Goal: Contribute content: Contribute content

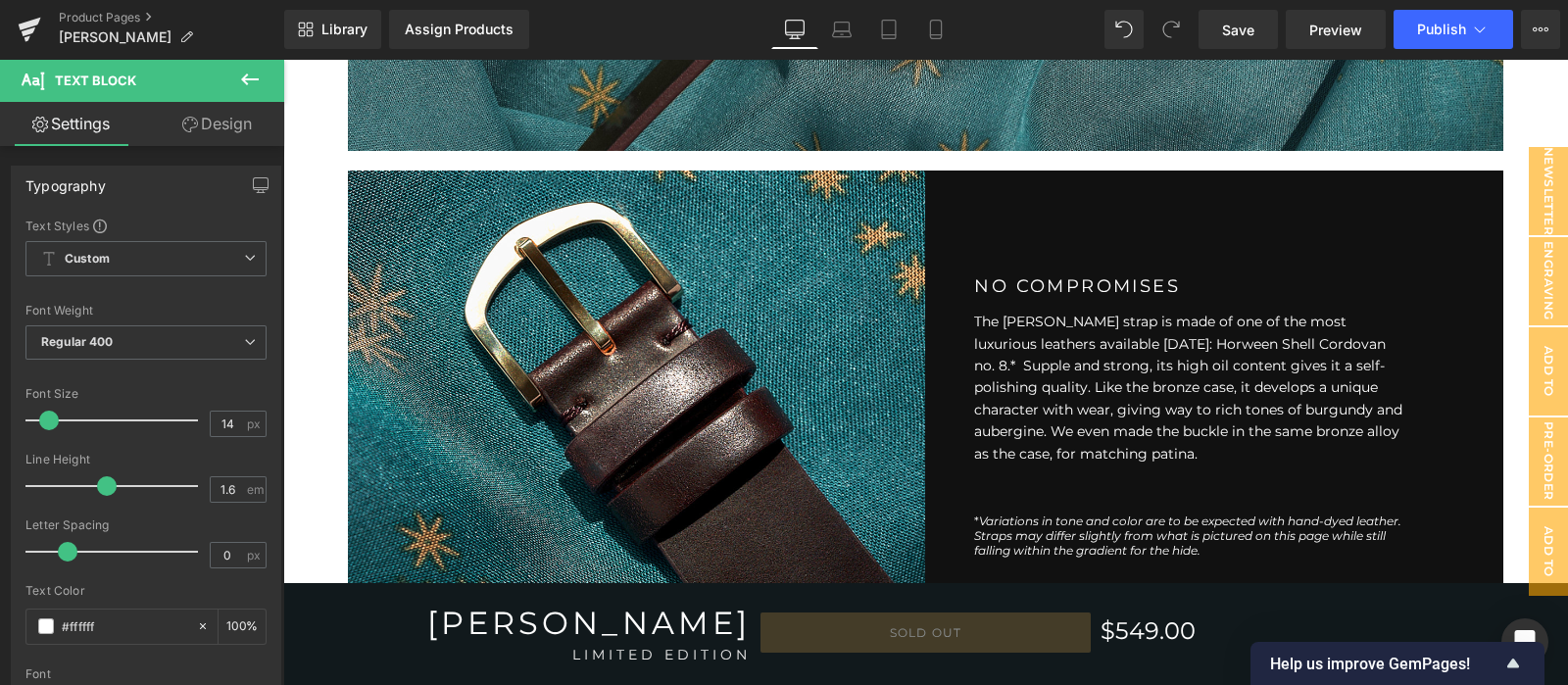
scroll to position [2613, 0]
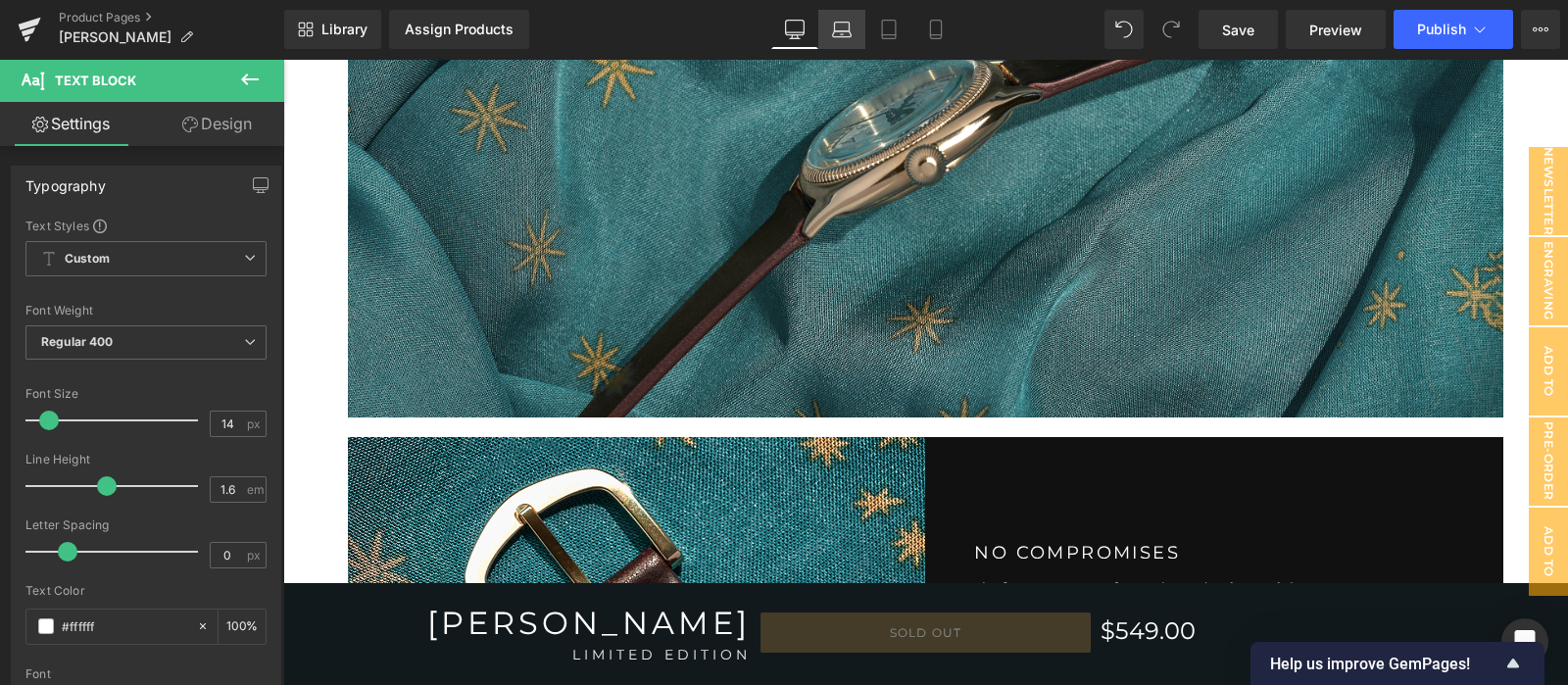
click at [833, 39] on icon at bounding box center [842, 30] width 20 height 20
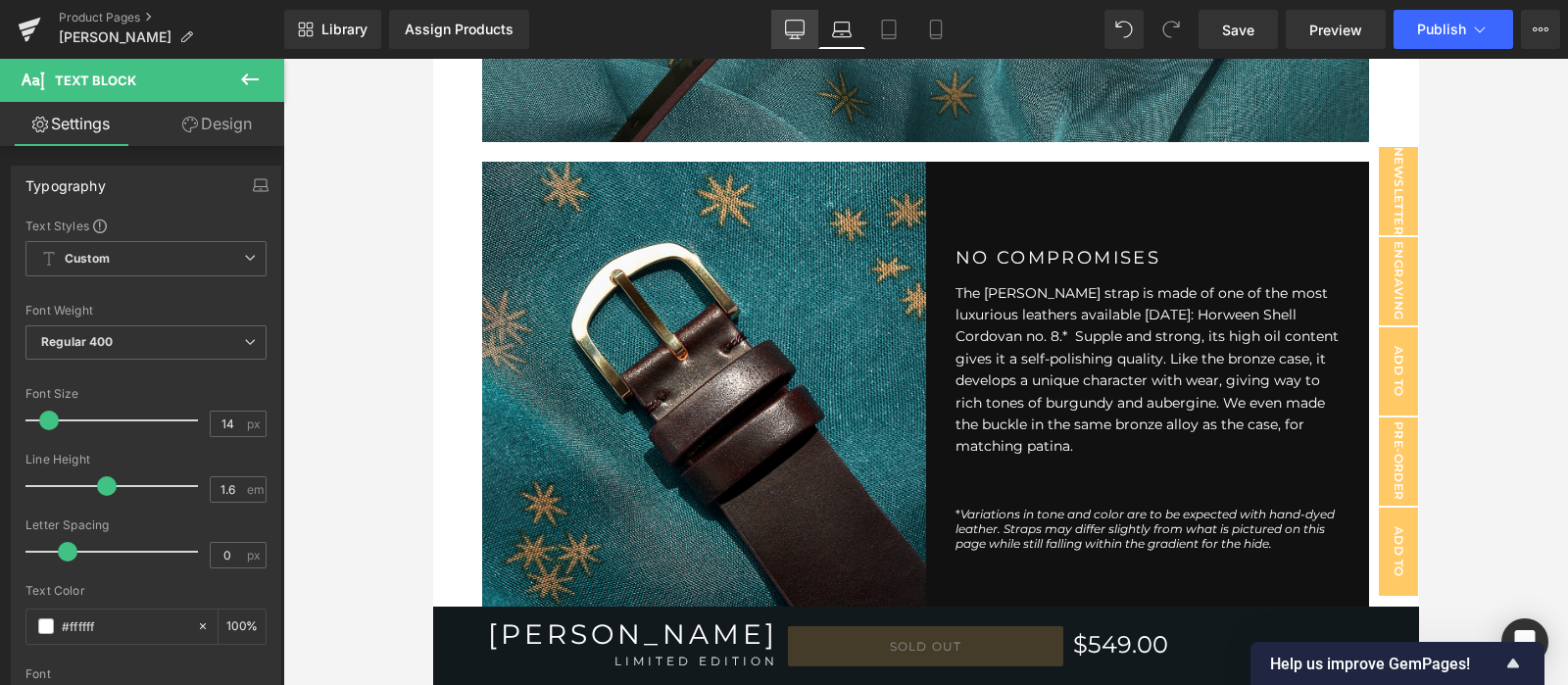
click at [799, 32] on icon at bounding box center [795, 30] width 20 height 20
type input "100"
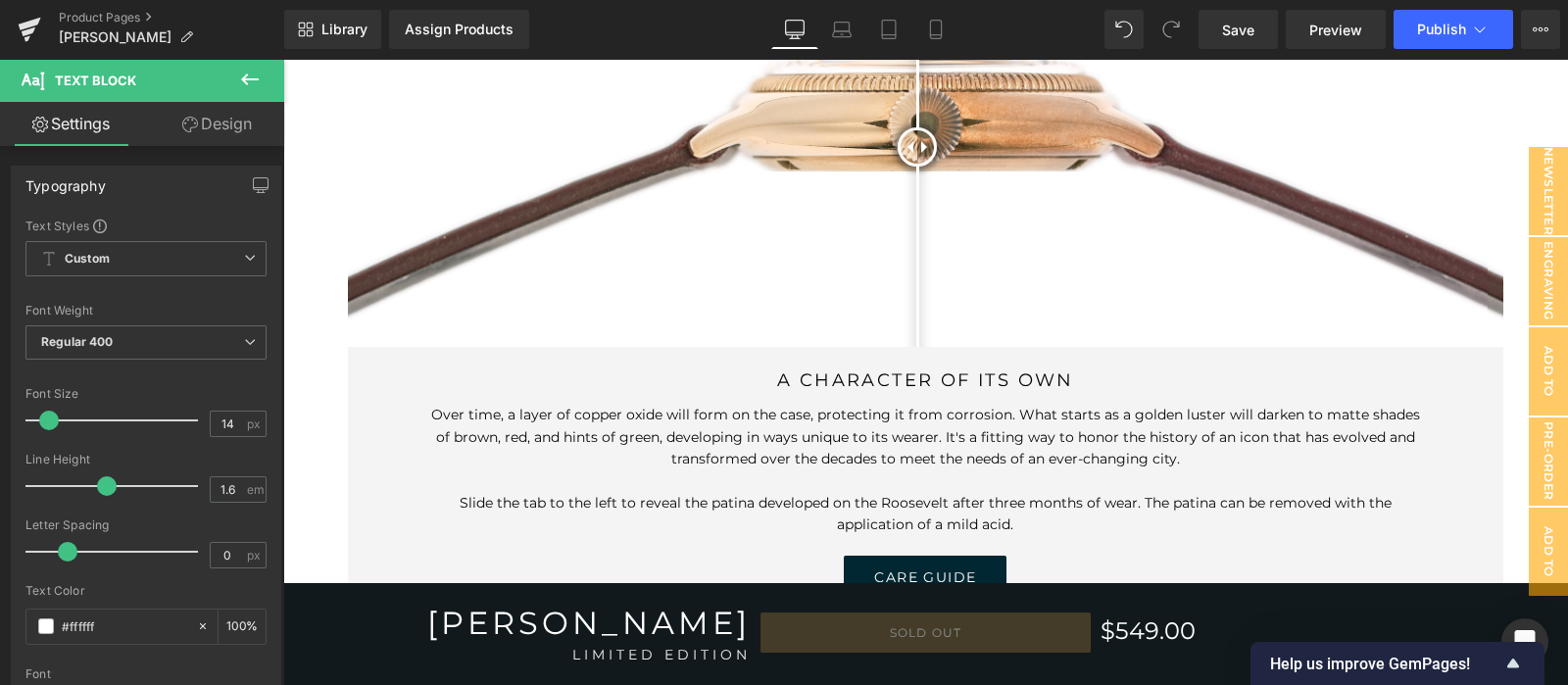
scroll to position [5656, 0]
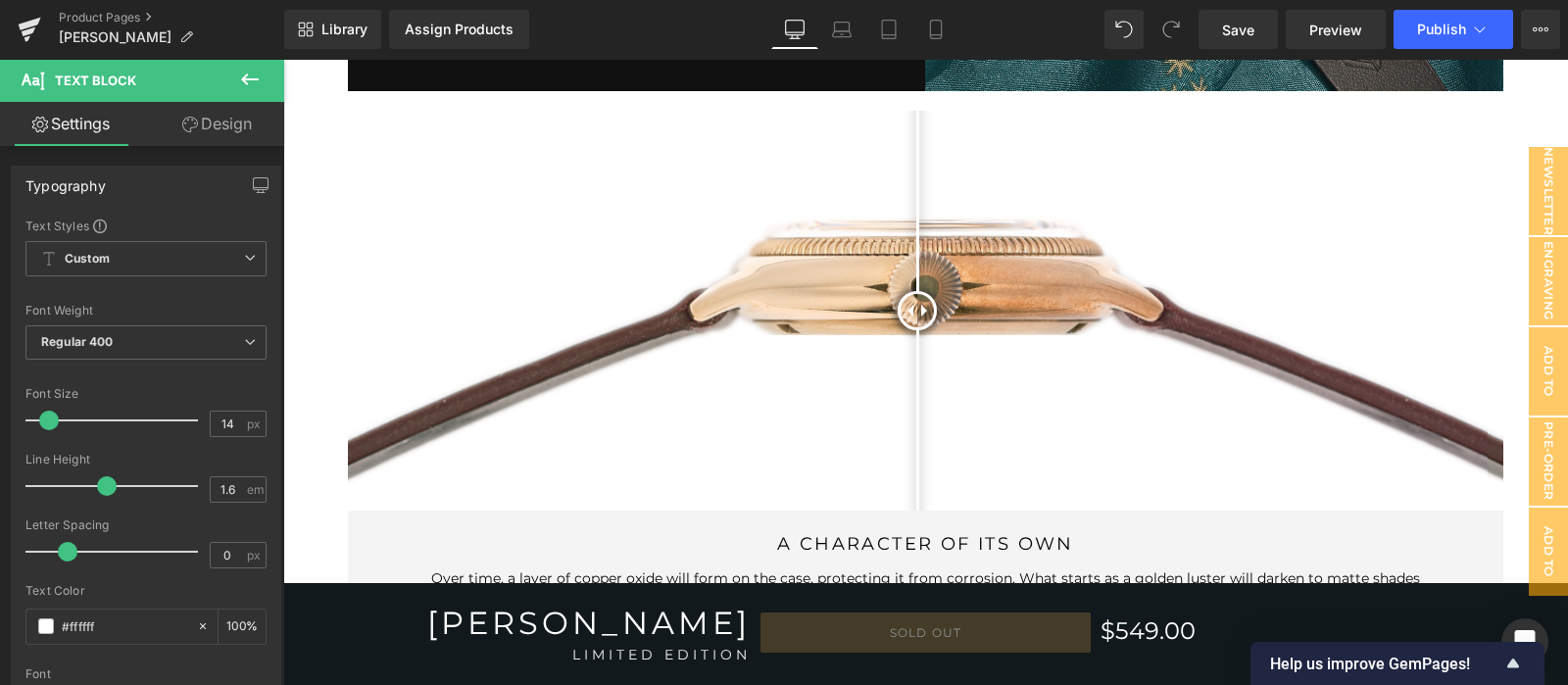
click at [1008, 279] on img at bounding box center [926, 311] width 1156 height 400
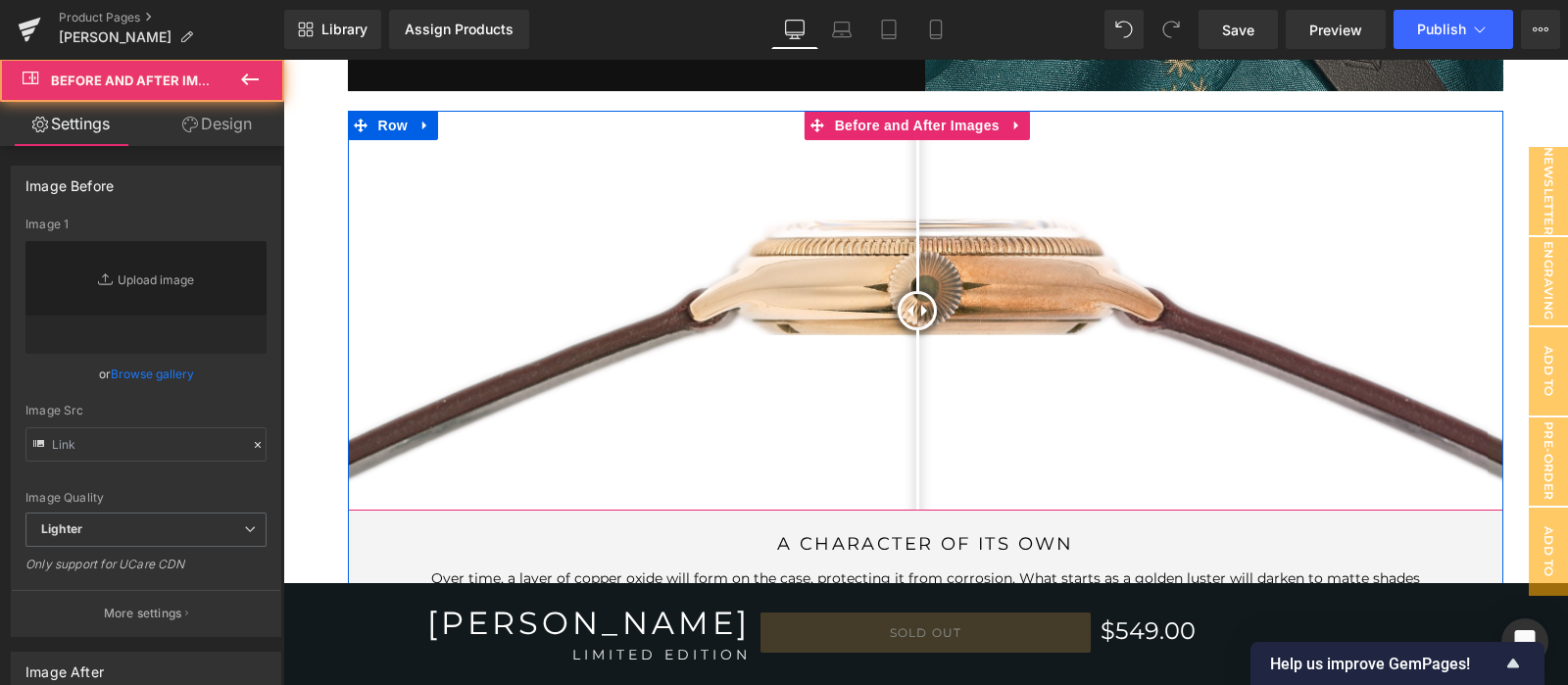
type input "[URL][DOMAIN_NAME]"
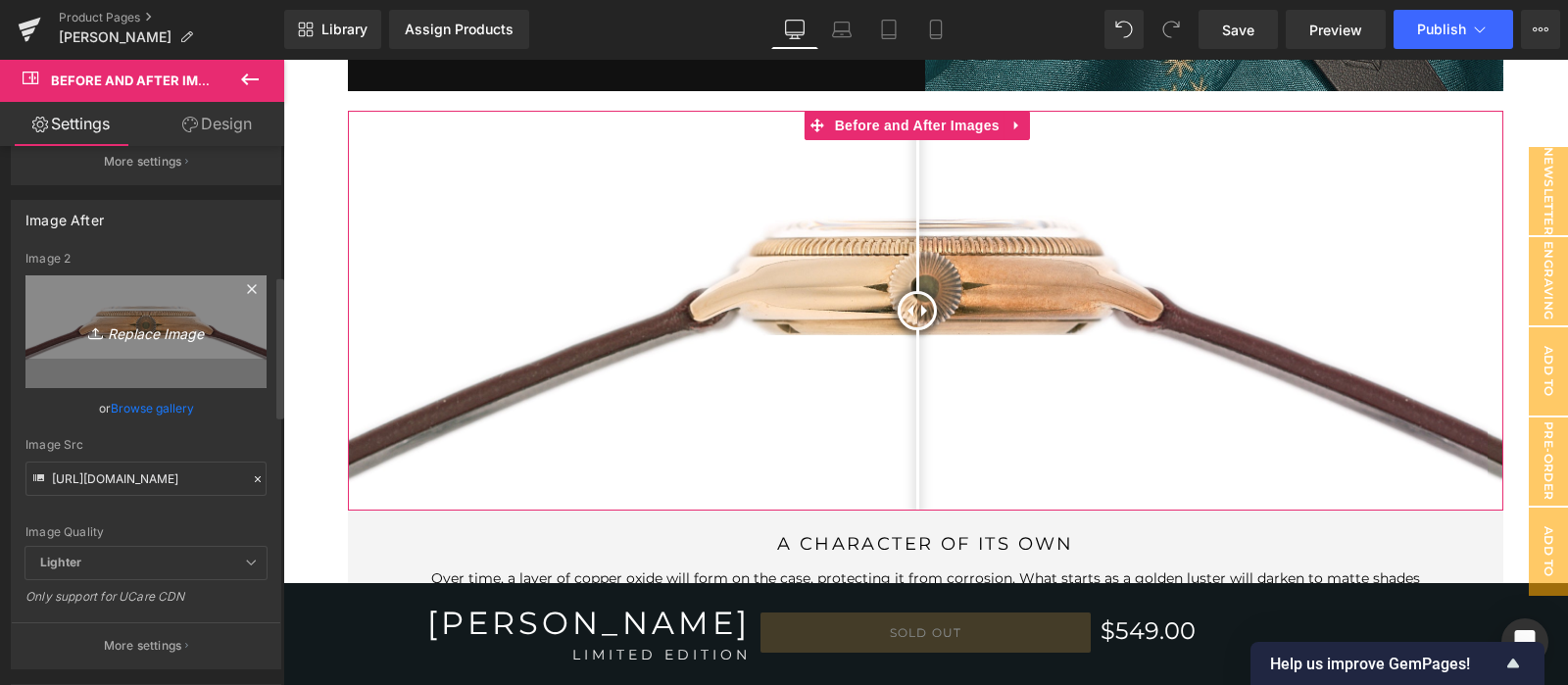
scroll to position [489, 0]
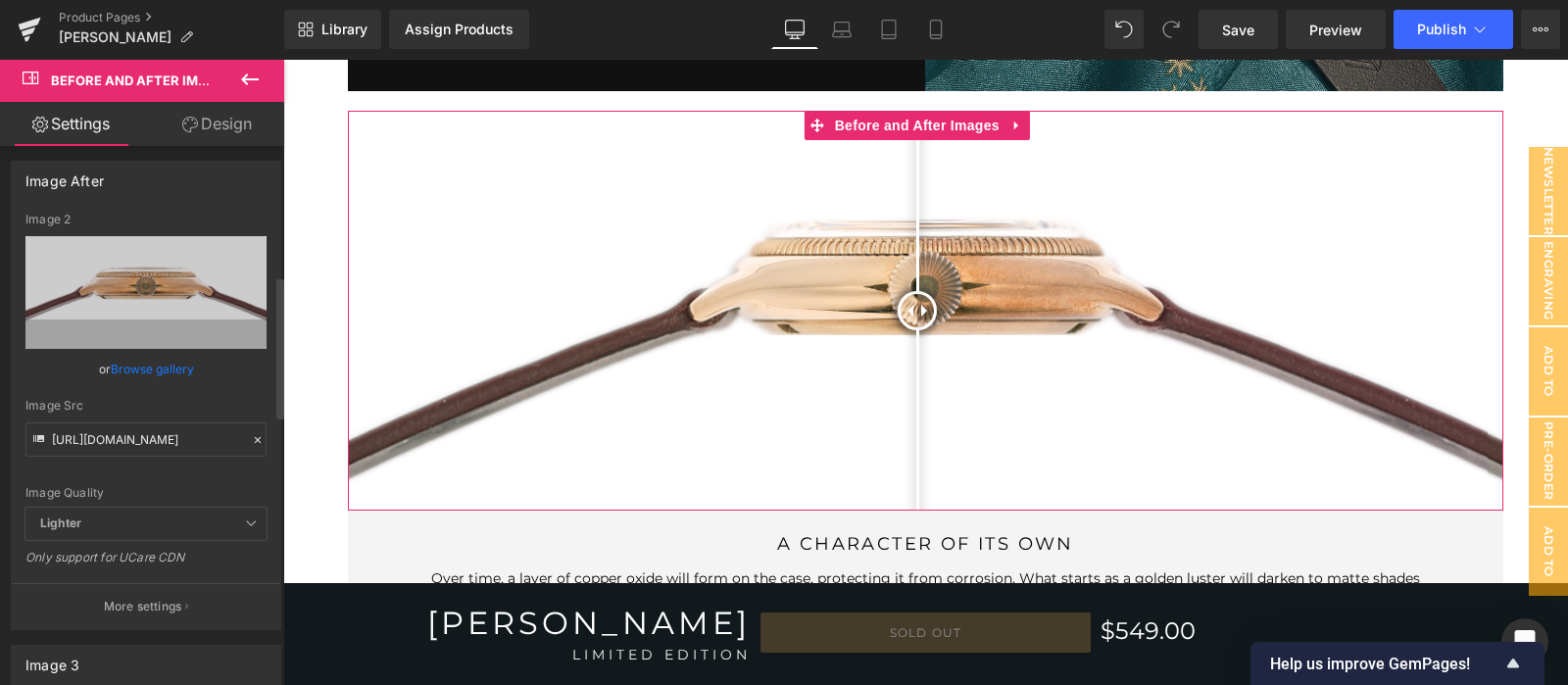
click at [251, 442] on icon at bounding box center [258, 440] width 14 height 14
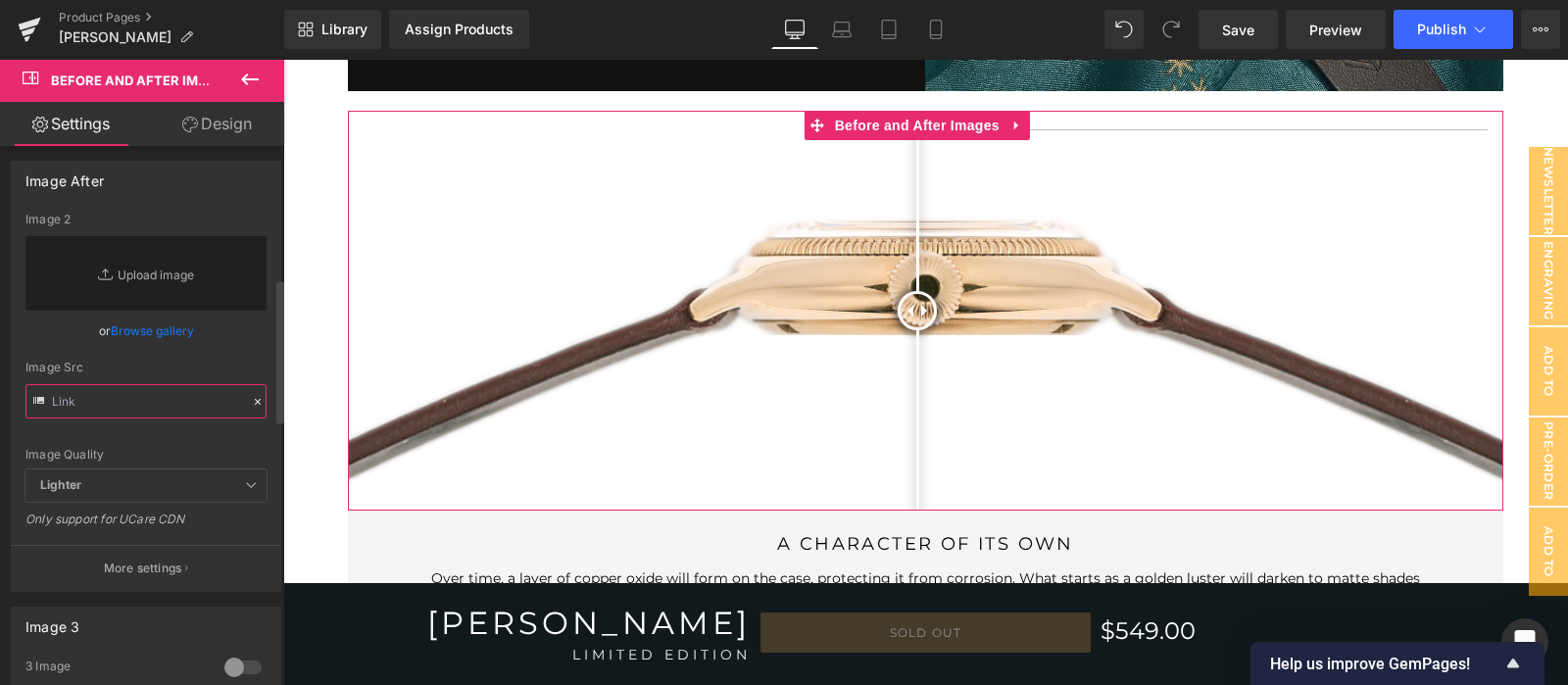
click at [186, 400] on input "text" at bounding box center [146, 401] width 241 height 35
paste input "[URL][DOMAIN_NAME]"
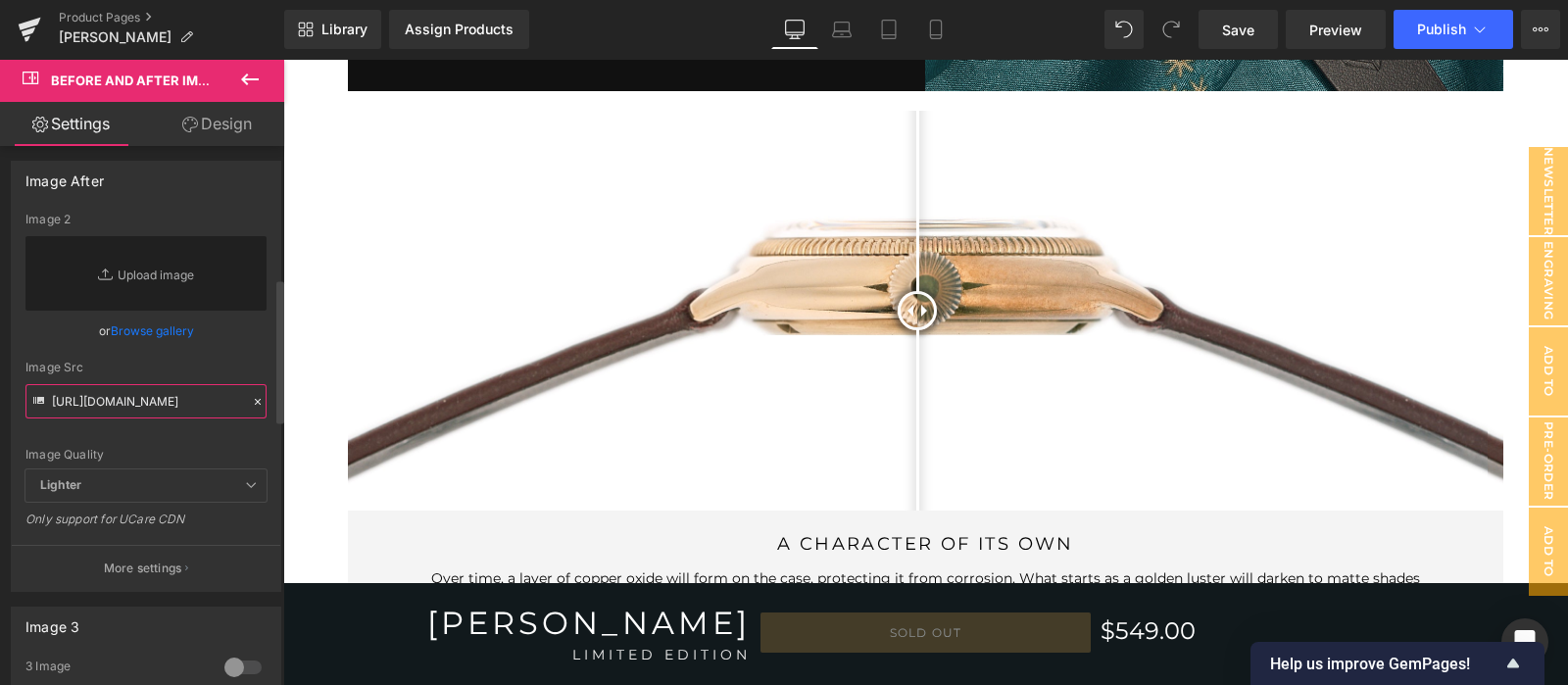
type input "[URL][DOMAIN_NAME]"
click at [180, 442] on div "Image Quality Lighter Lightest Lighter Lighter Lightest Only support for UCare …" at bounding box center [146, 341] width 241 height 257
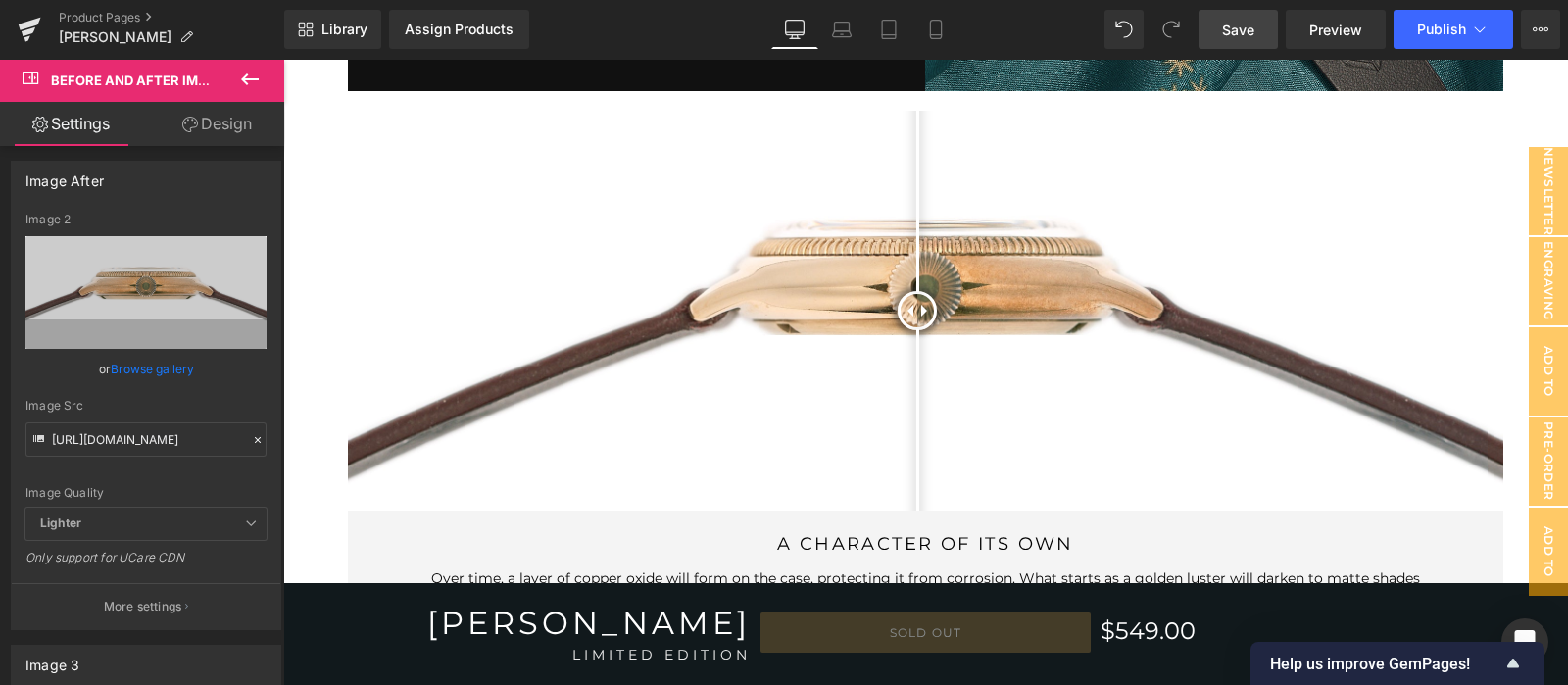
click at [1244, 27] on span "Save" at bounding box center [1238, 30] width 33 height 21
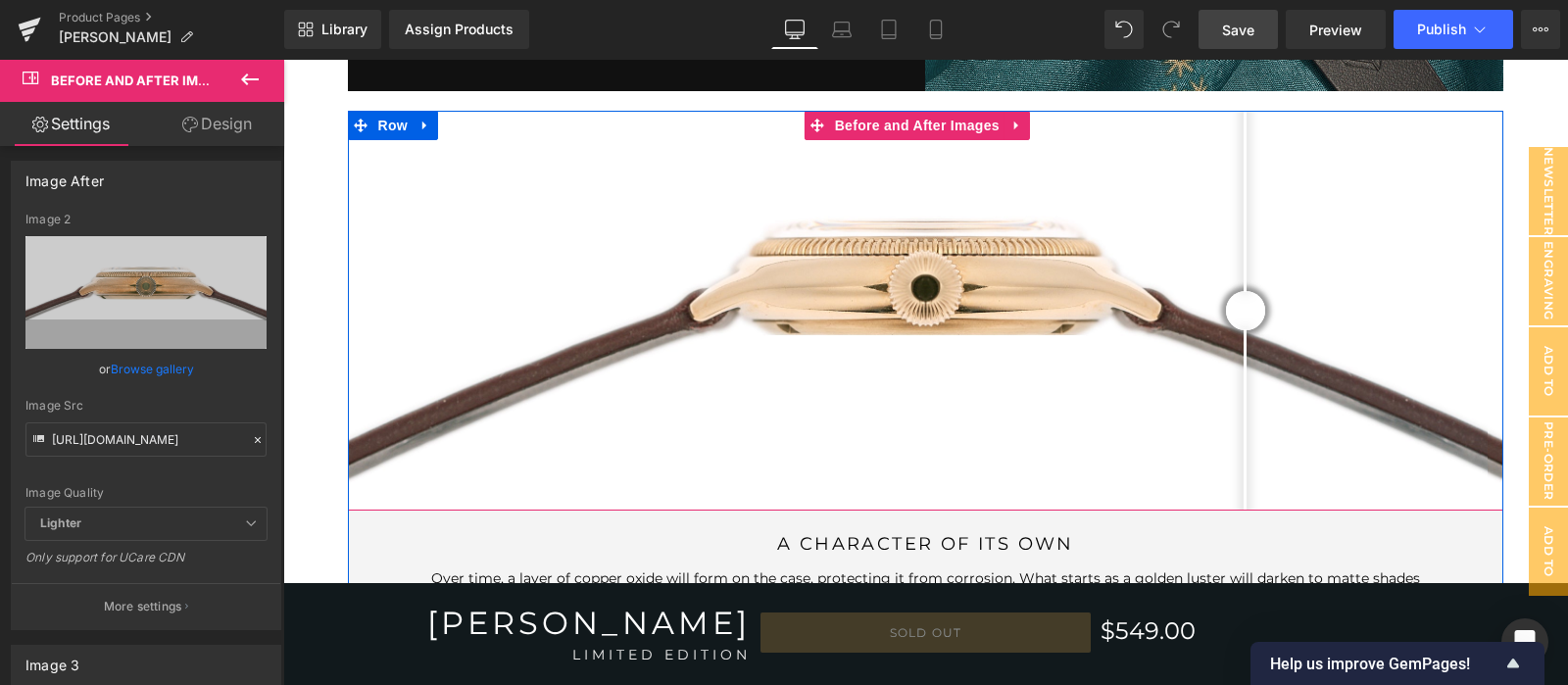
drag, startPoint x: 921, startPoint y: 300, endPoint x: 1244, endPoint y: 399, distance: 337.8
click at [1244, 331] on div at bounding box center [1244, 310] width 39 height 39
click at [251, 443] on icon at bounding box center [258, 440] width 14 height 14
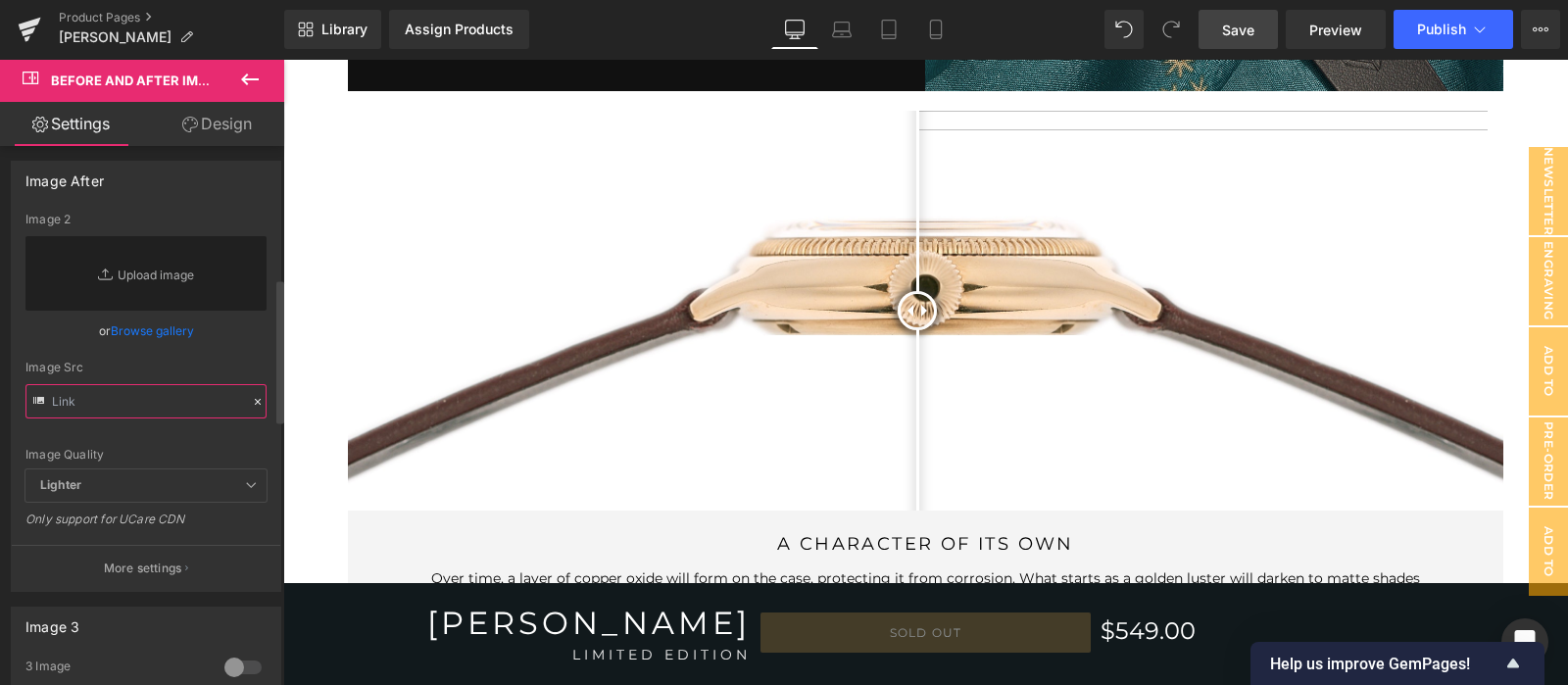
click at [157, 409] on input "text" at bounding box center [146, 401] width 241 height 35
paste input "[URL][DOMAIN_NAME]"
type input "[URL][DOMAIN_NAME]"
click at [162, 433] on div "Image Quality Lighter Lightest Lighter Lighter Lightest Only support for UCare …" at bounding box center [146, 341] width 241 height 257
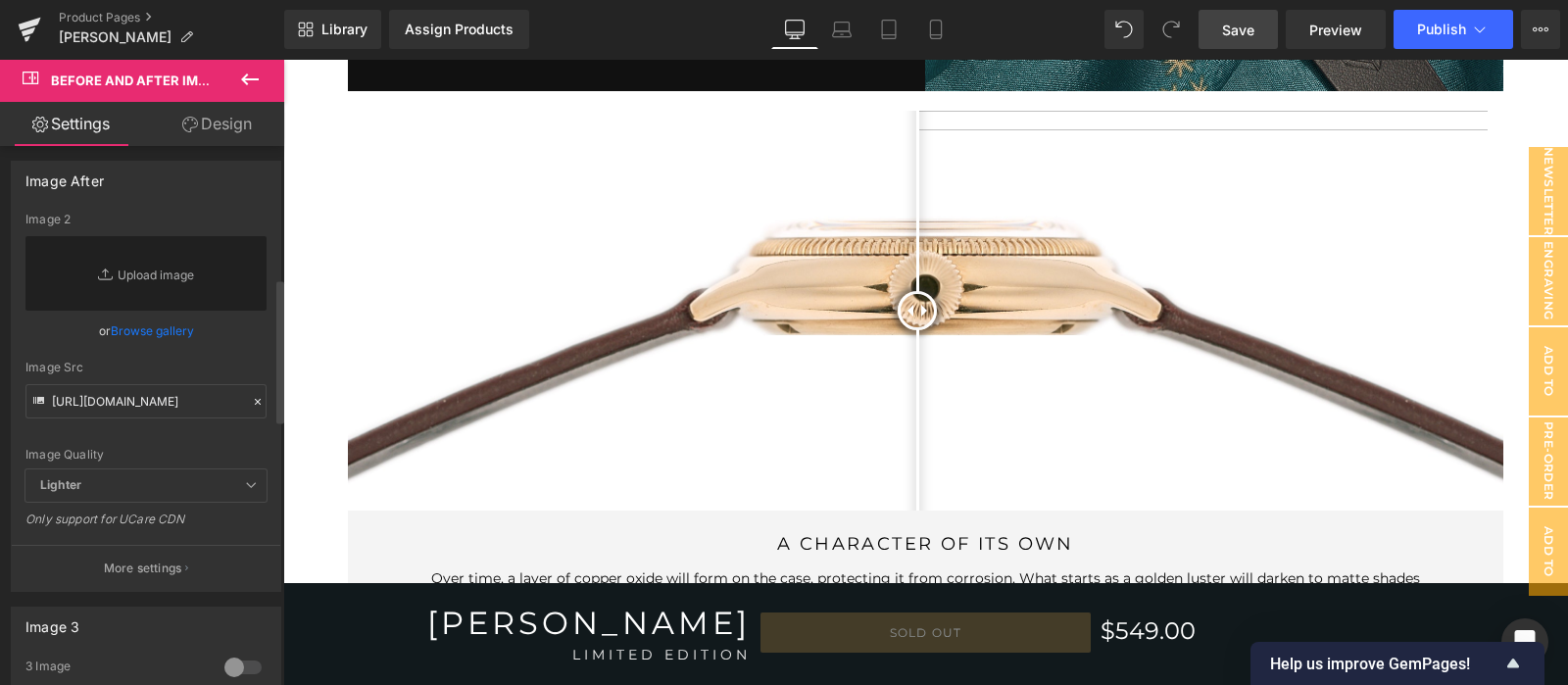
scroll to position [0, 0]
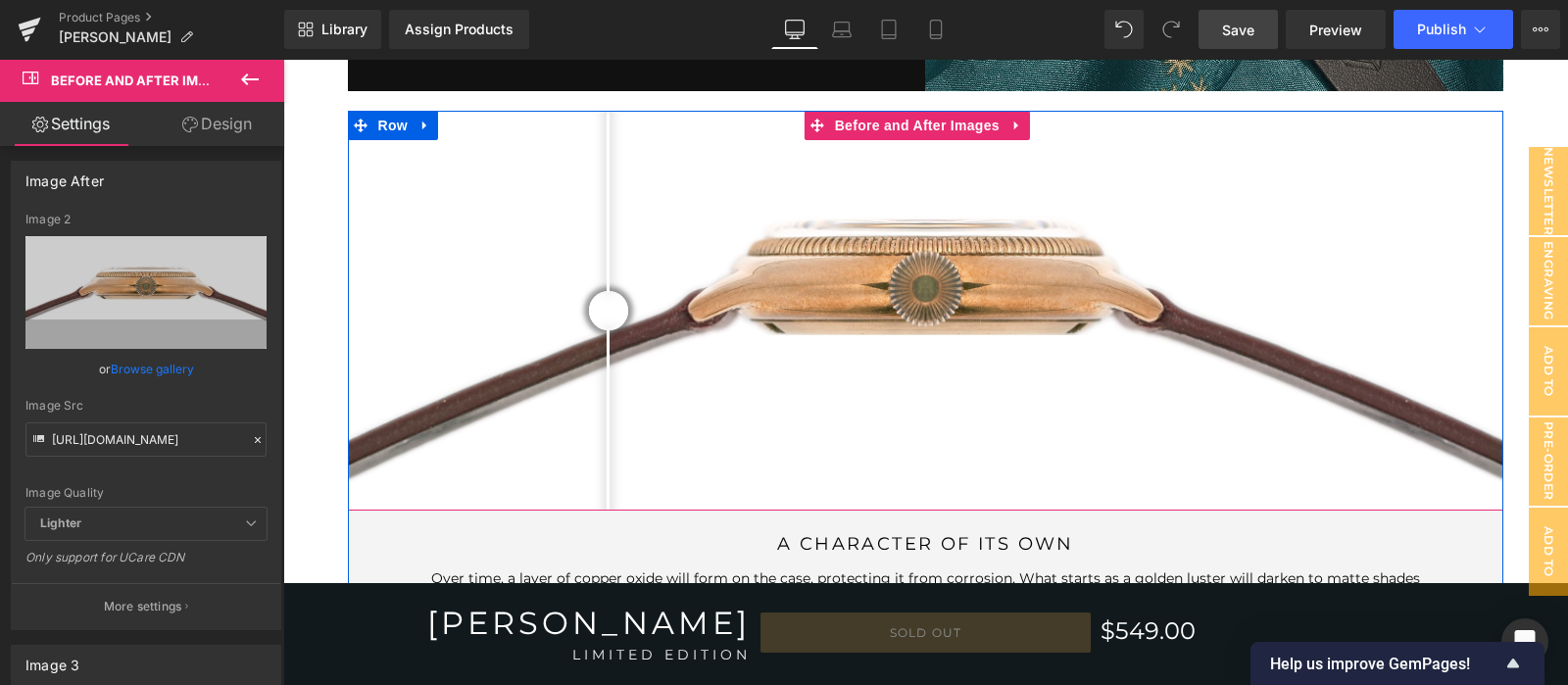
drag, startPoint x: 905, startPoint y: 289, endPoint x: 607, endPoint y: 379, distance: 311.3
click at [607, 331] on div at bounding box center [607, 310] width 39 height 39
click at [254, 433] on icon at bounding box center [258, 440] width 14 height 14
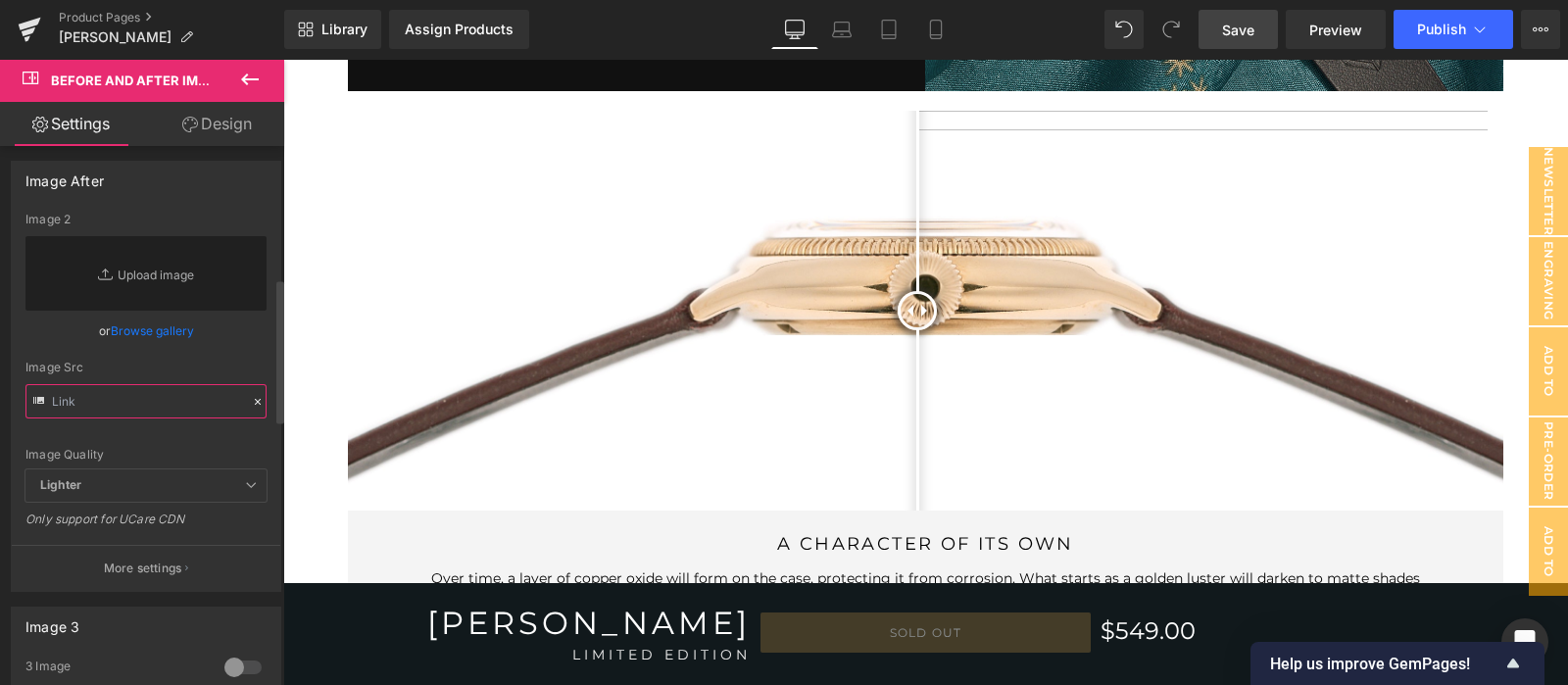
click at [189, 408] on input "text" at bounding box center [146, 401] width 241 height 35
paste input "[URL][DOMAIN_NAME]"
type input "[URL][DOMAIN_NAME]"
click at [191, 438] on div "Image Quality Lighter Lightest Lighter Lighter Lightest Only support for UCare …" at bounding box center [146, 341] width 241 height 257
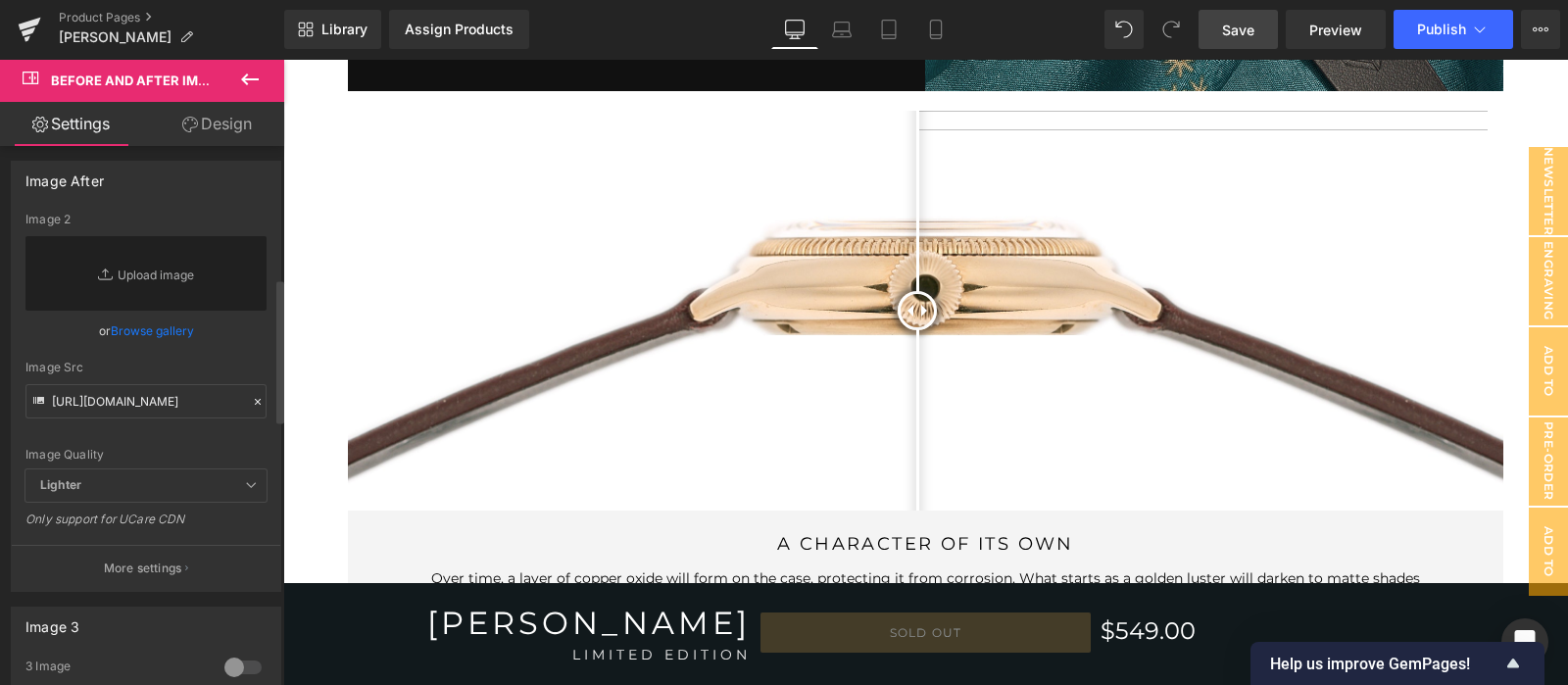
scroll to position [0, 0]
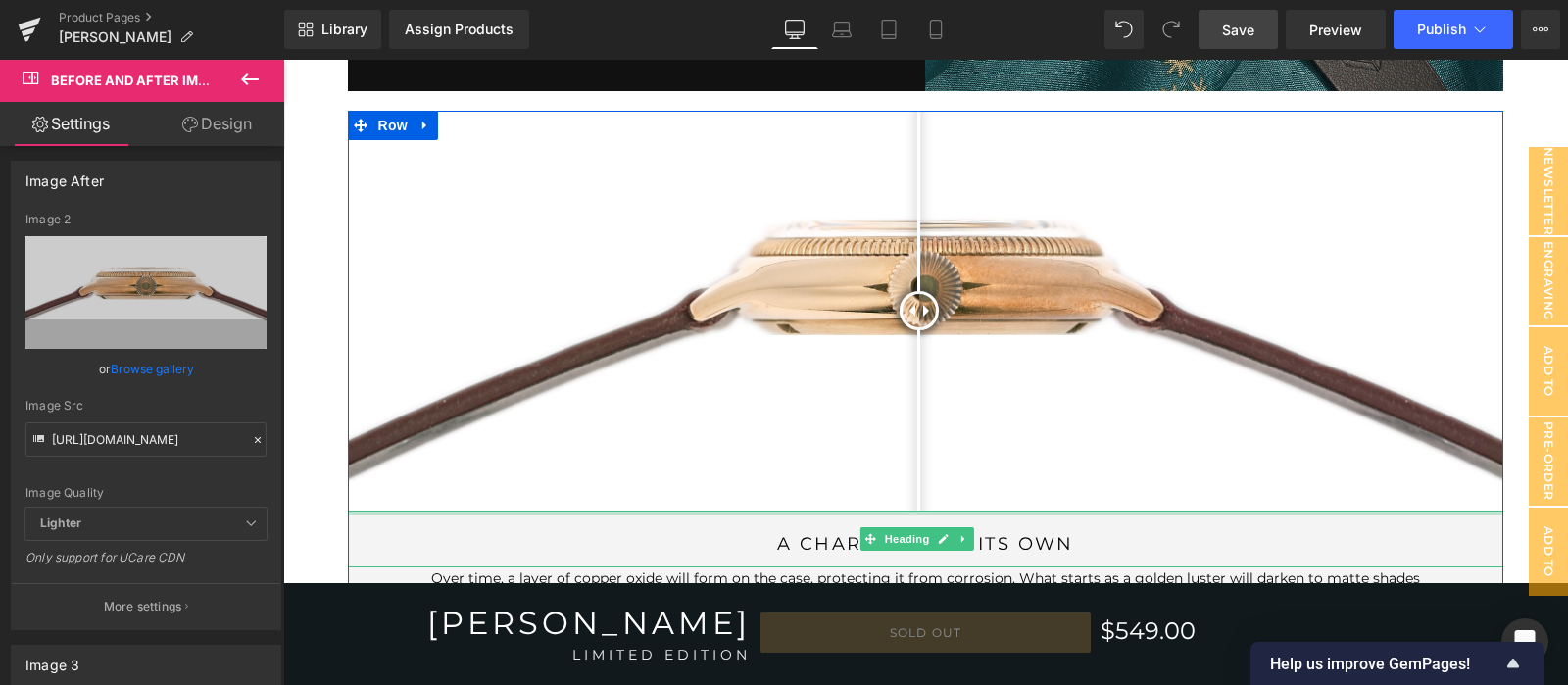
drag, startPoint x: 917, startPoint y: 301, endPoint x: 918, endPoint y: 492, distance: 191.0
click at [918, 492] on div "Before and After Images a character of its own Heading Over time, a layer of co…" at bounding box center [926, 438] width 1156 height 653
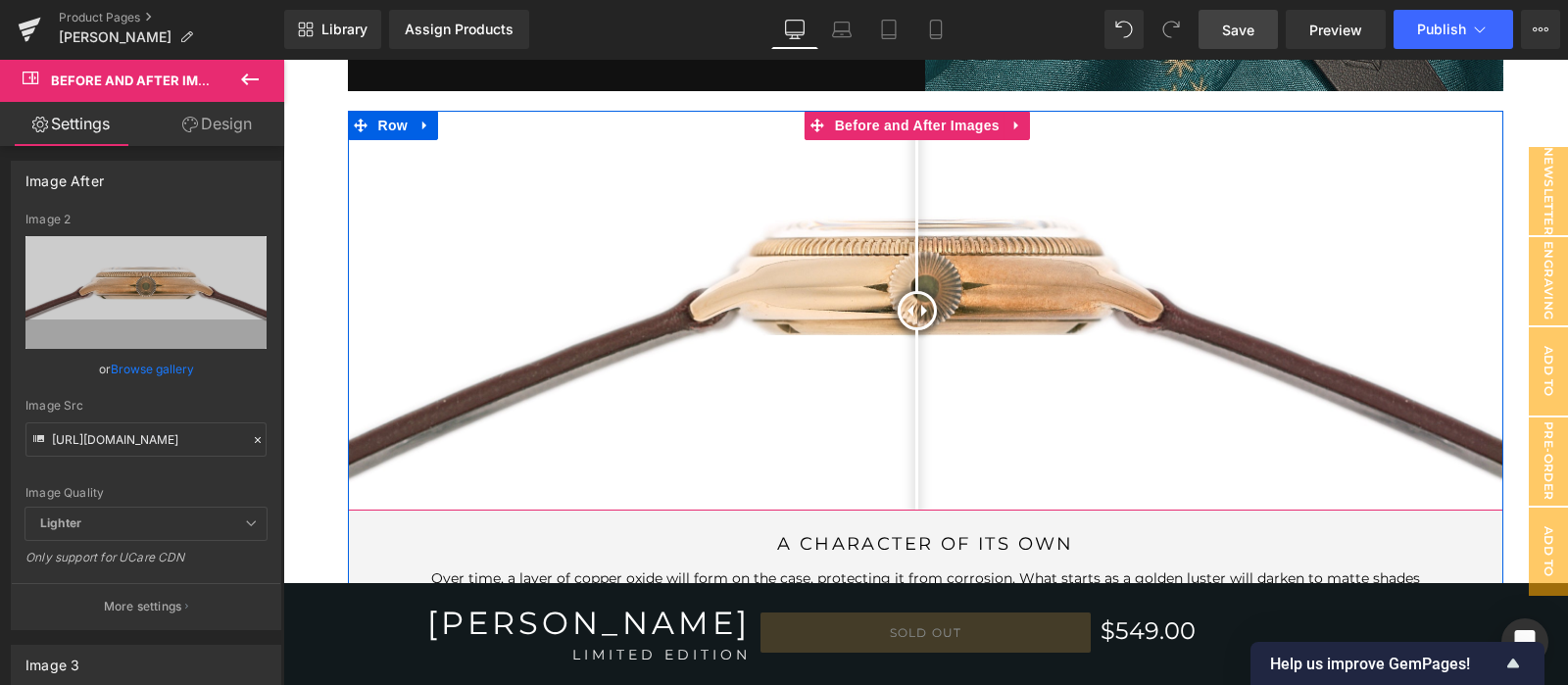
drag, startPoint x: 918, startPoint y: 291, endPoint x: 916, endPoint y: 345, distance: 54.0
click at [916, 331] on div at bounding box center [916, 310] width 39 height 39
drag, startPoint x: 910, startPoint y: 309, endPoint x: 913, endPoint y: 320, distance: 11.4
click at [913, 320] on div at bounding box center [913, 310] width 39 height 39
click at [255, 438] on icon at bounding box center [258, 440] width 14 height 14
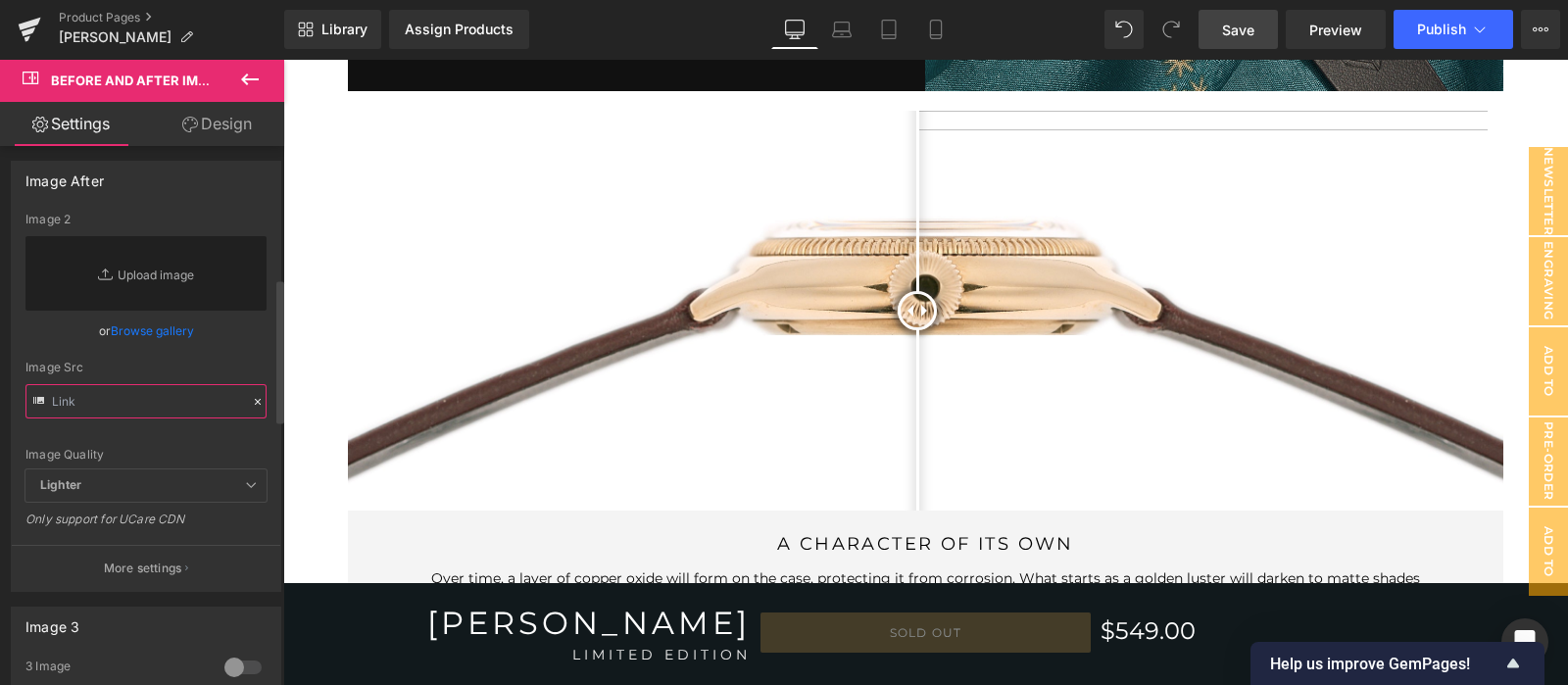
click at [183, 409] on input "text" at bounding box center [146, 401] width 241 height 35
paste input "[URL][DOMAIN_NAME]"
type input "[URL][DOMAIN_NAME]"
click at [189, 433] on div "Image Quality Lighter Lightest Lighter Lighter Lightest Only support for UCare …" at bounding box center [146, 341] width 241 height 257
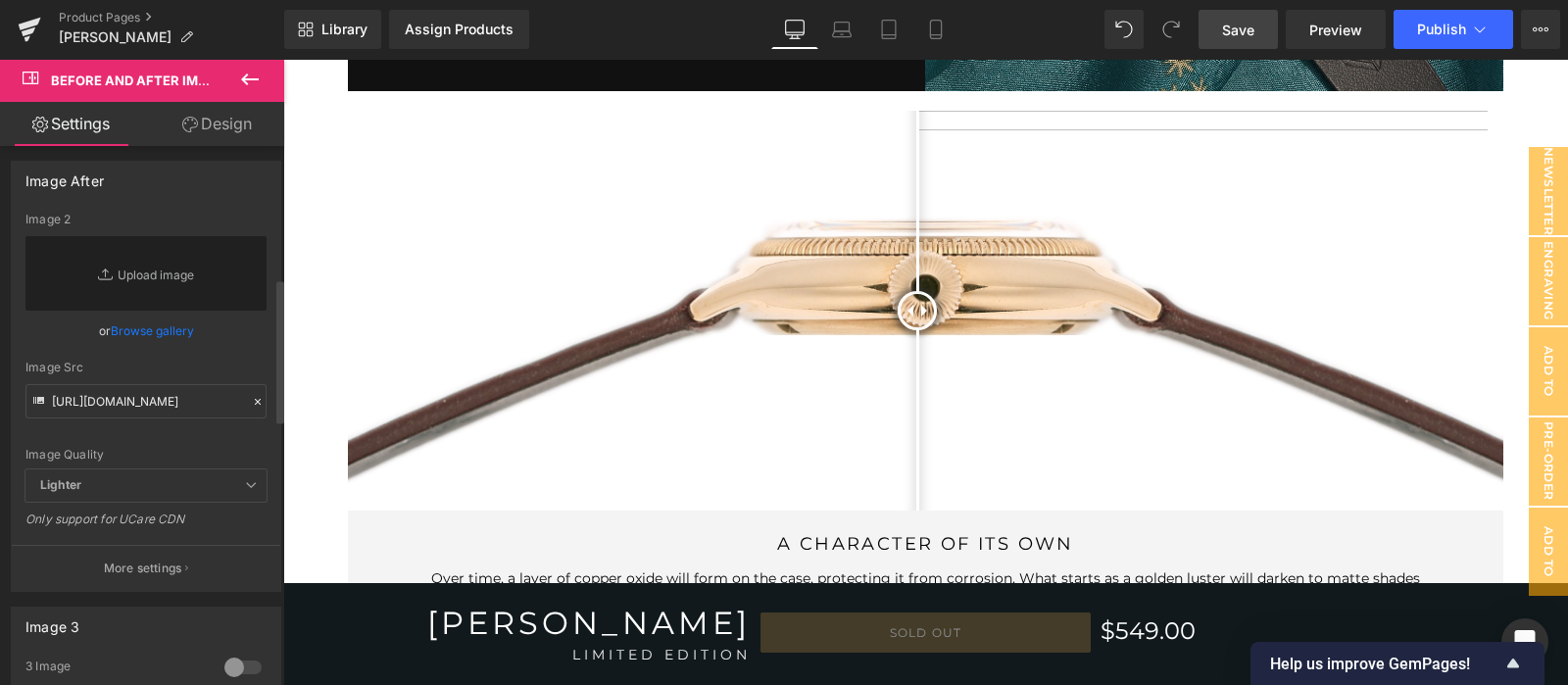
scroll to position [0, 0]
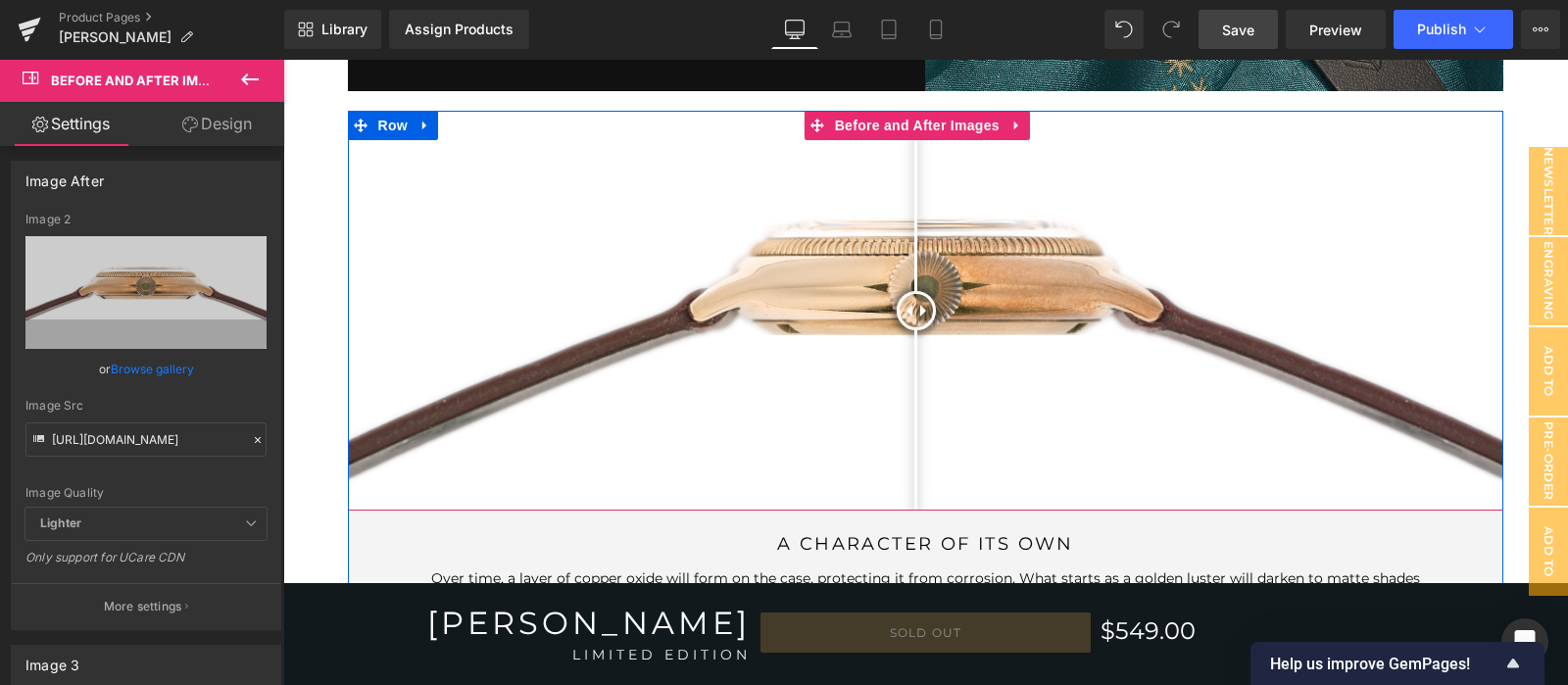
drag, startPoint x: 908, startPoint y: 306, endPoint x: 915, endPoint y: 316, distance: 12.2
click at [915, 316] on div at bounding box center [915, 310] width 39 height 39
drag, startPoint x: 914, startPoint y: 292, endPoint x: 902, endPoint y: 296, distance: 12.6
click at [902, 296] on div at bounding box center [902, 310] width 39 height 39
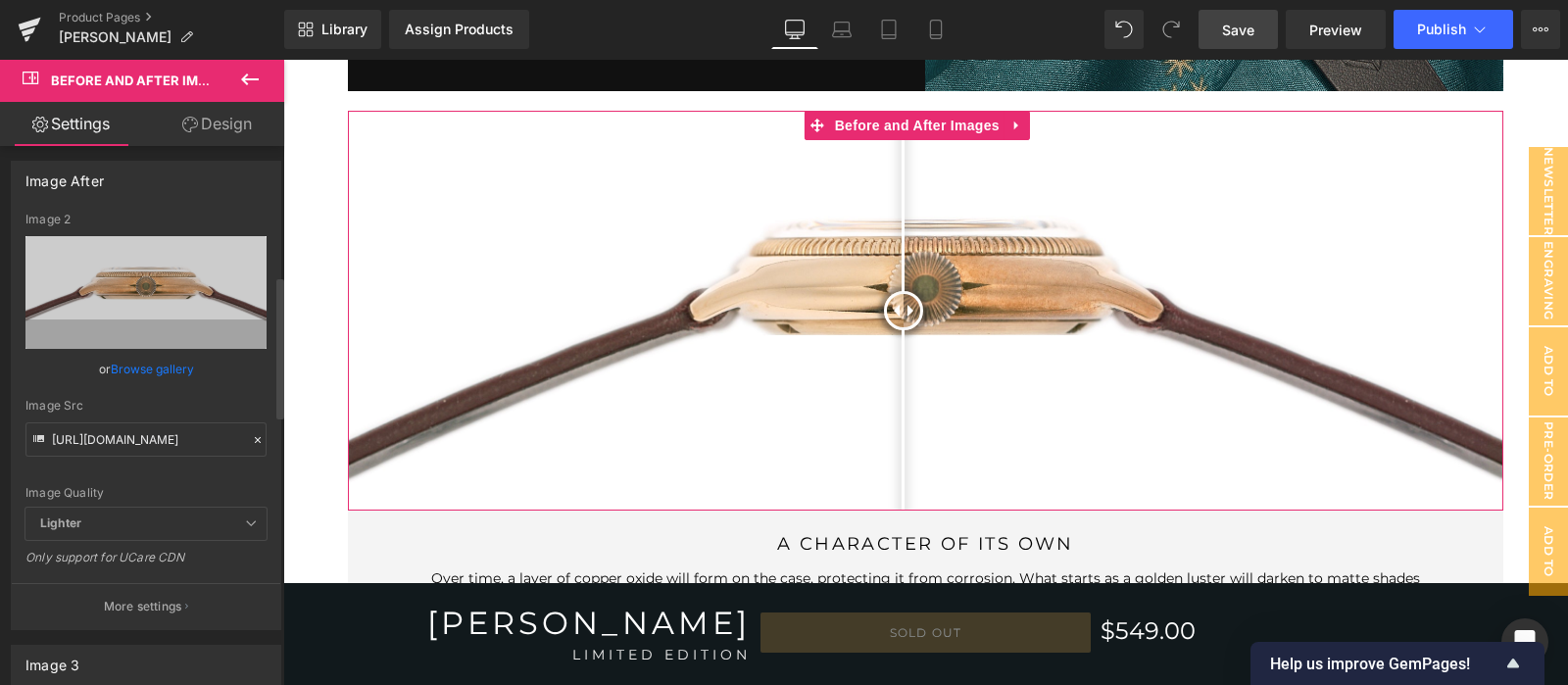
click at [251, 441] on icon at bounding box center [258, 440] width 14 height 14
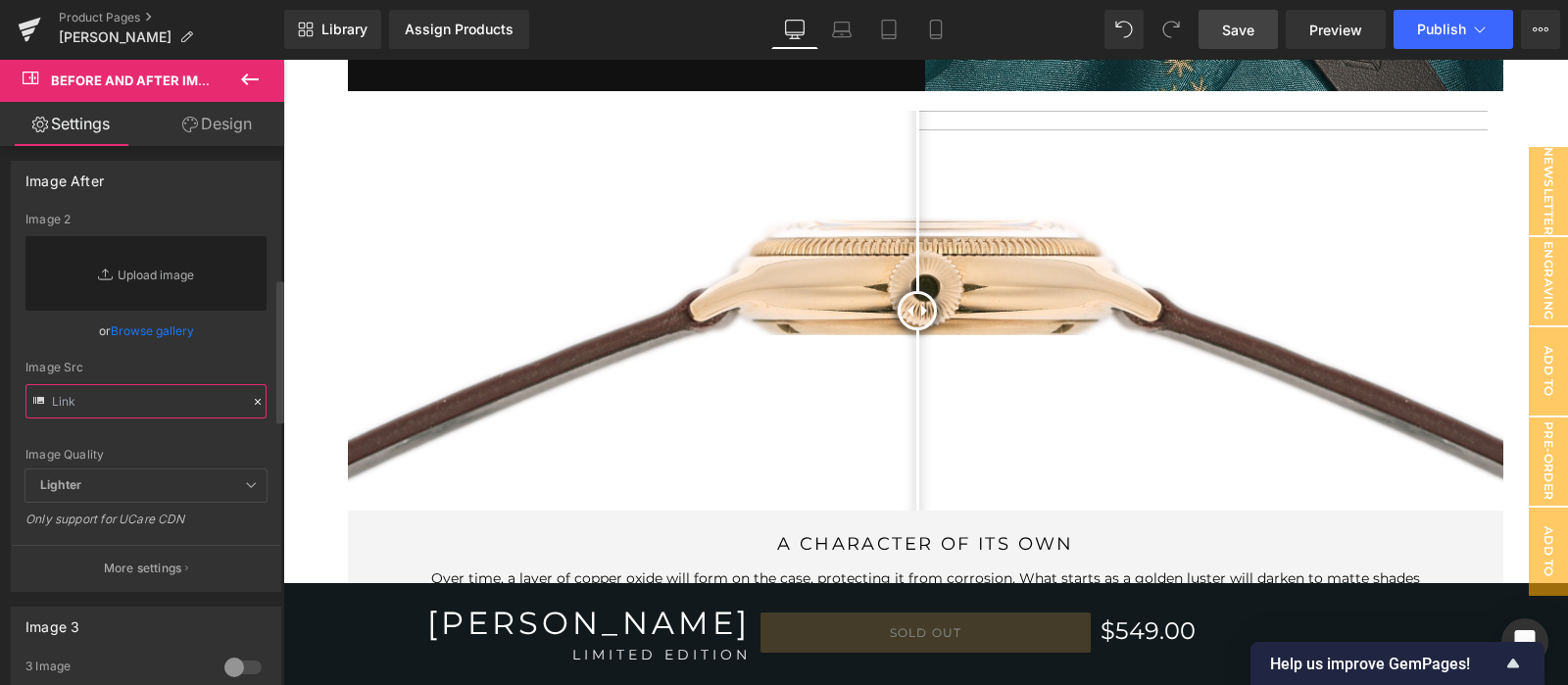
click at [178, 414] on input "text" at bounding box center [146, 401] width 241 height 35
paste input "[URL][DOMAIN_NAME]"
type input "[URL][DOMAIN_NAME]"
click at [182, 435] on div "Image Quality Lighter Lightest Lighter Lighter Lightest Only support for UCare …" at bounding box center [146, 341] width 241 height 257
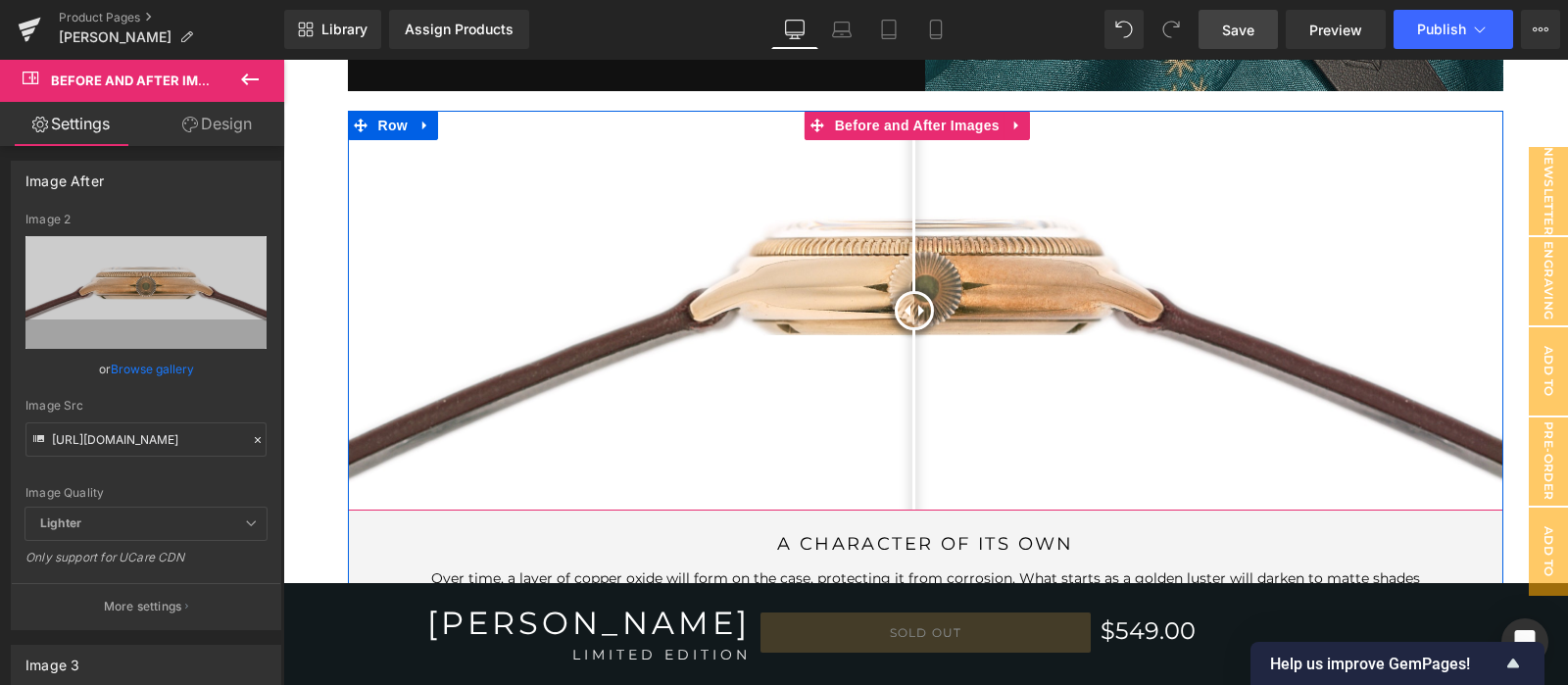
drag, startPoint x: 913, startPoint y: 301, endPoint x: 913, endPoint y: 342, distance: 41.0
click at [913, 331] on div at bounding box center [913, 310] width 39 height 39
click at [254, 433] on icon at bounding box center [258, 440] width 14 height 14
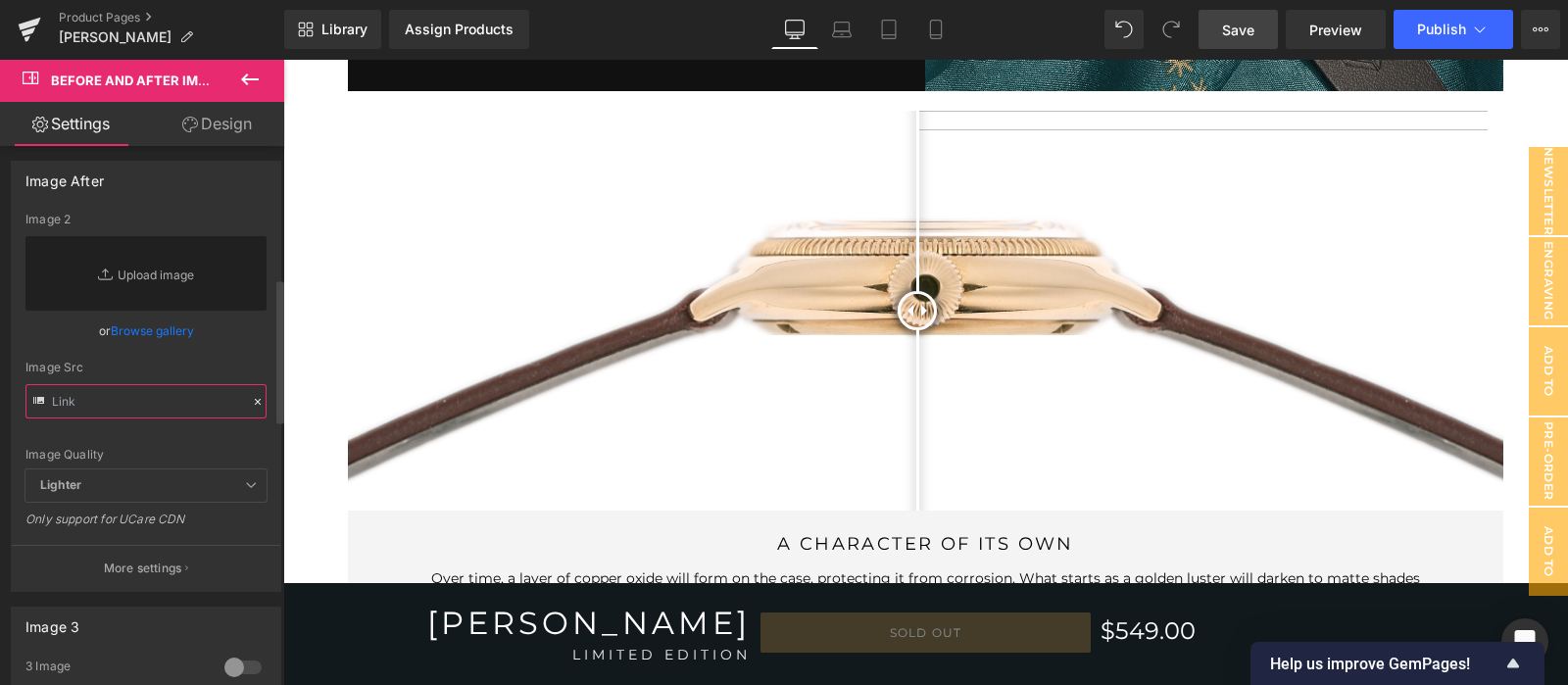
click at [162, 407] on input "text" at bounding box center [146, 401] width 241 height 35
paste input "[URL][DOMAIN_NAME]"
type input "[URL][DOMAIN_NAME]"
click at [168, 437] on div "Image Quality Lighter Lightest Lighter Lighter Lightest Only support for UCare …" at bounding box center [146, 341] width 241 height 257
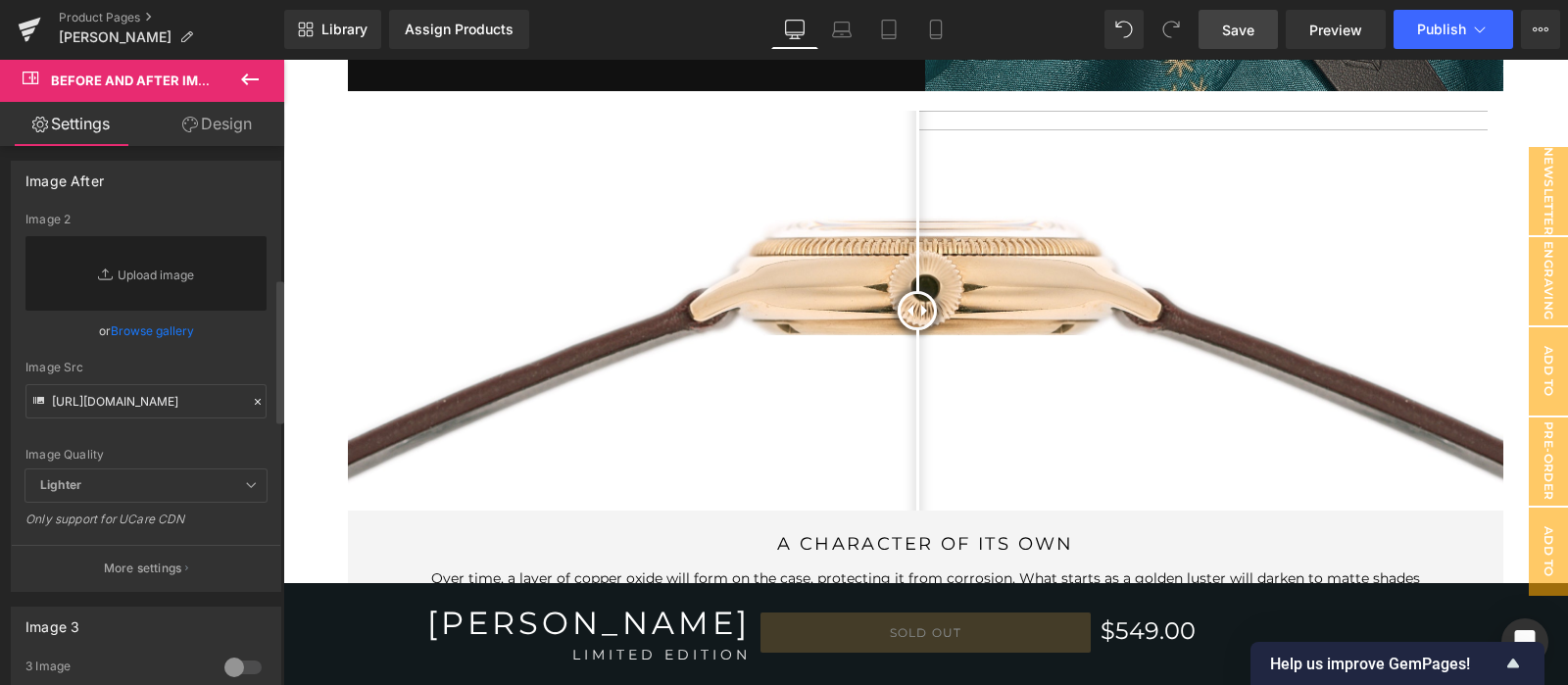
scroll to position [0, 0]
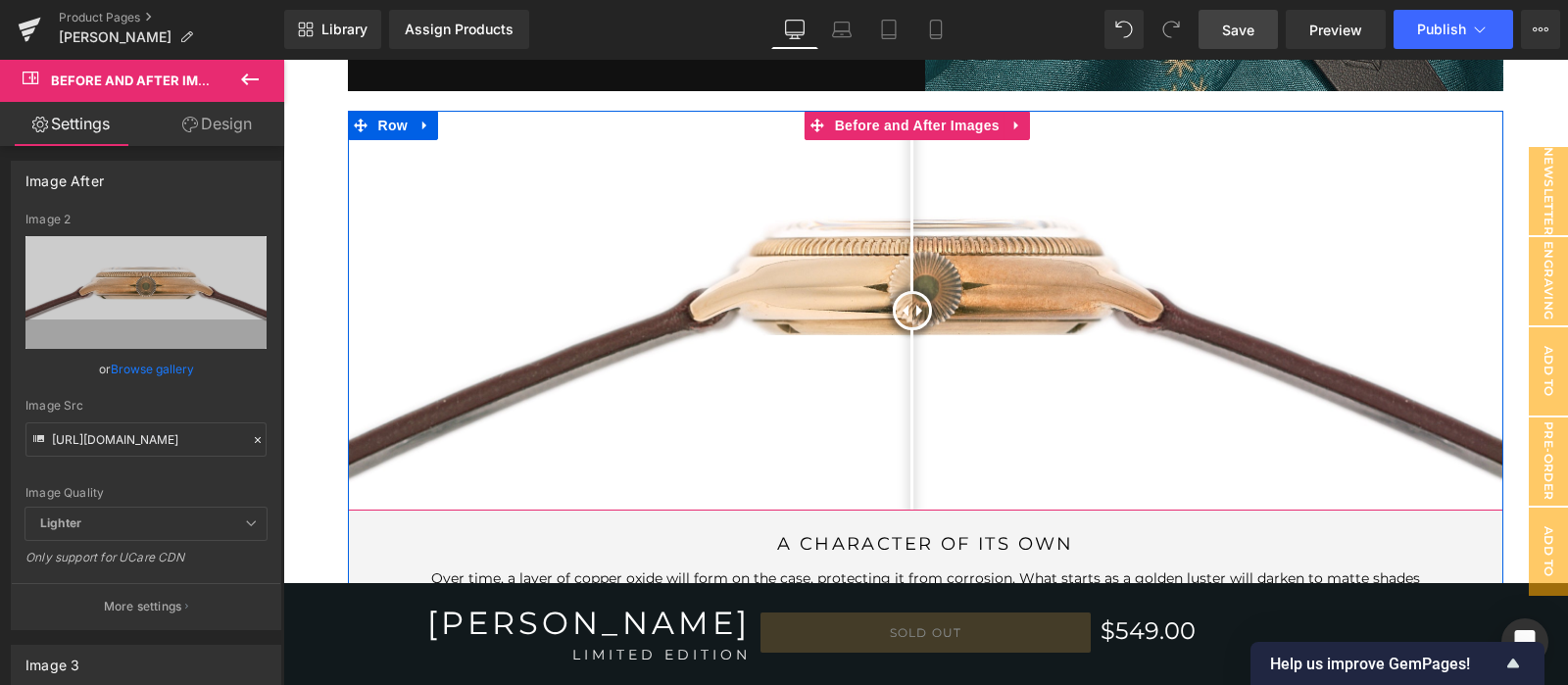
drag, startPoint x: 915, startPoint y: 293, endPoint x: 911, endPoint y: 473, distance: 180.0
click at [911, 331] on div at bounding box center [911, 310] width 39 height 39
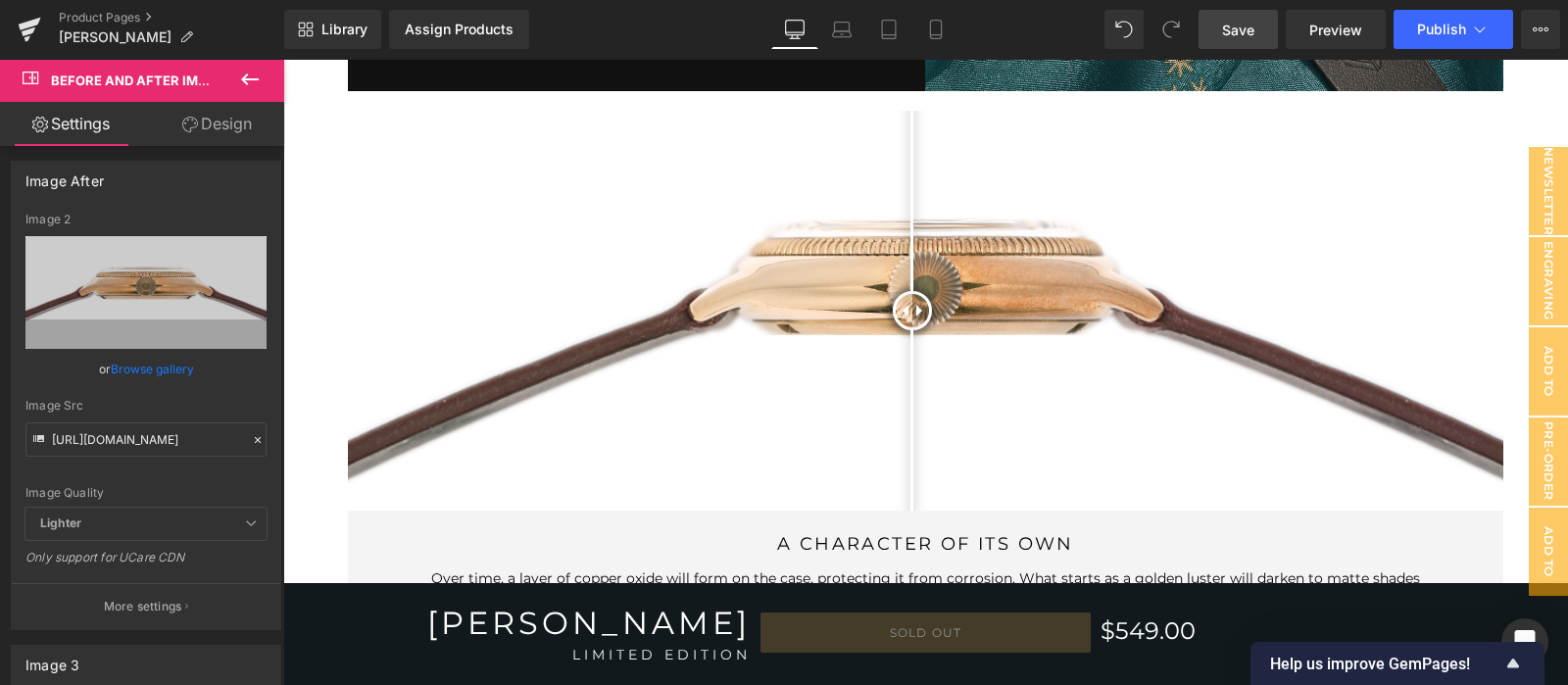
click at [1240, 23] on span "Save" at bounding box center [1238, 30] width 33 height 21
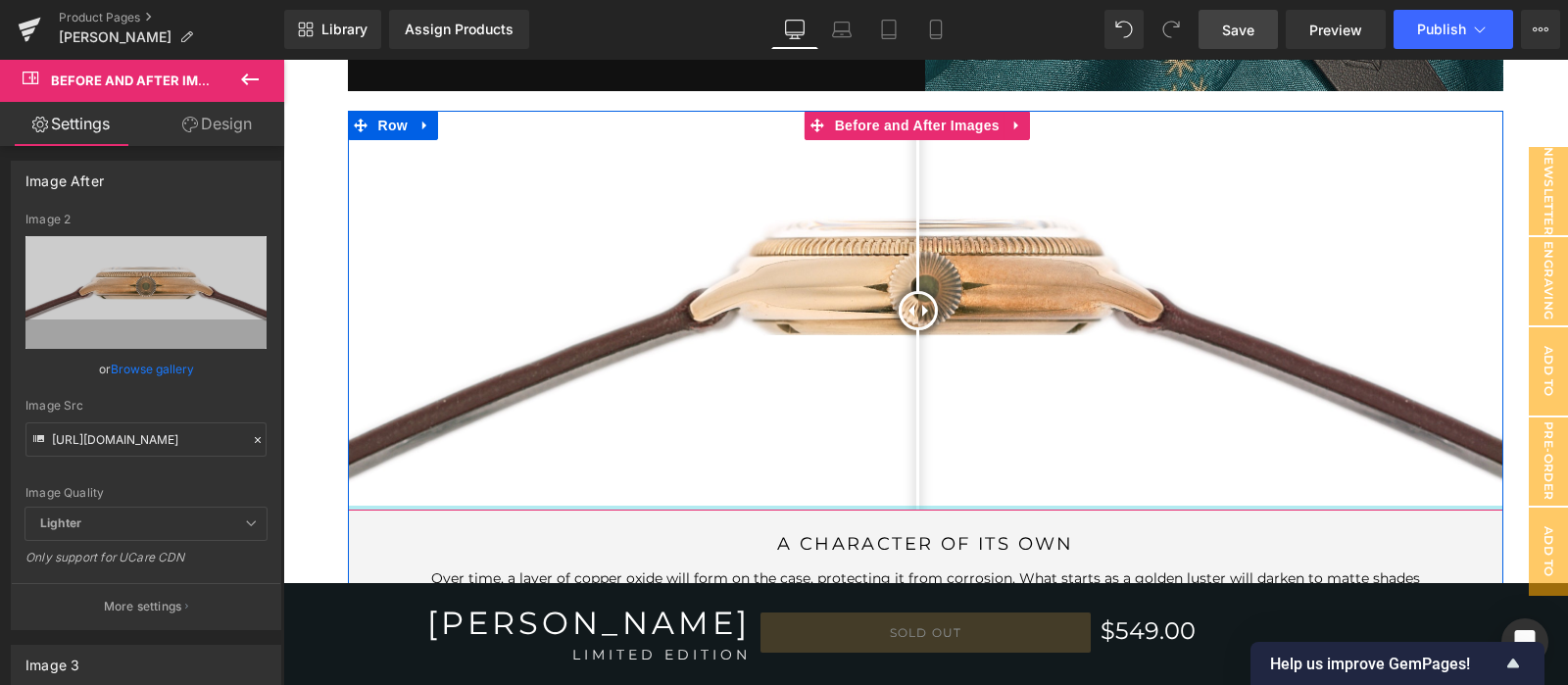
drag, startPoint x: 910, startPoint y: 299, endPoint x: 917, endPoint y: 490, distance: 191.1
click at [917, 490] on div "Before and After Images" at bounding box center [926, 311] width 1156 height 400
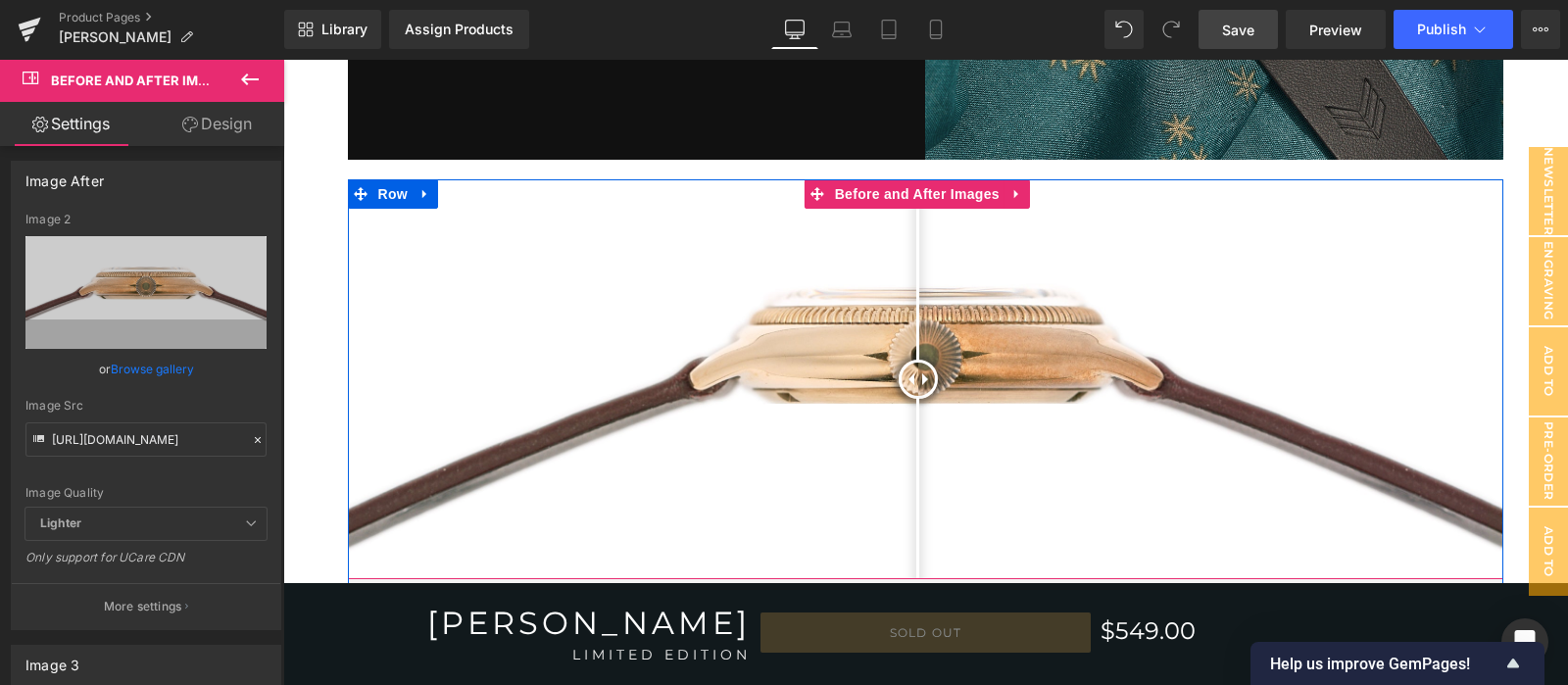
scroll to position [5656, 0]
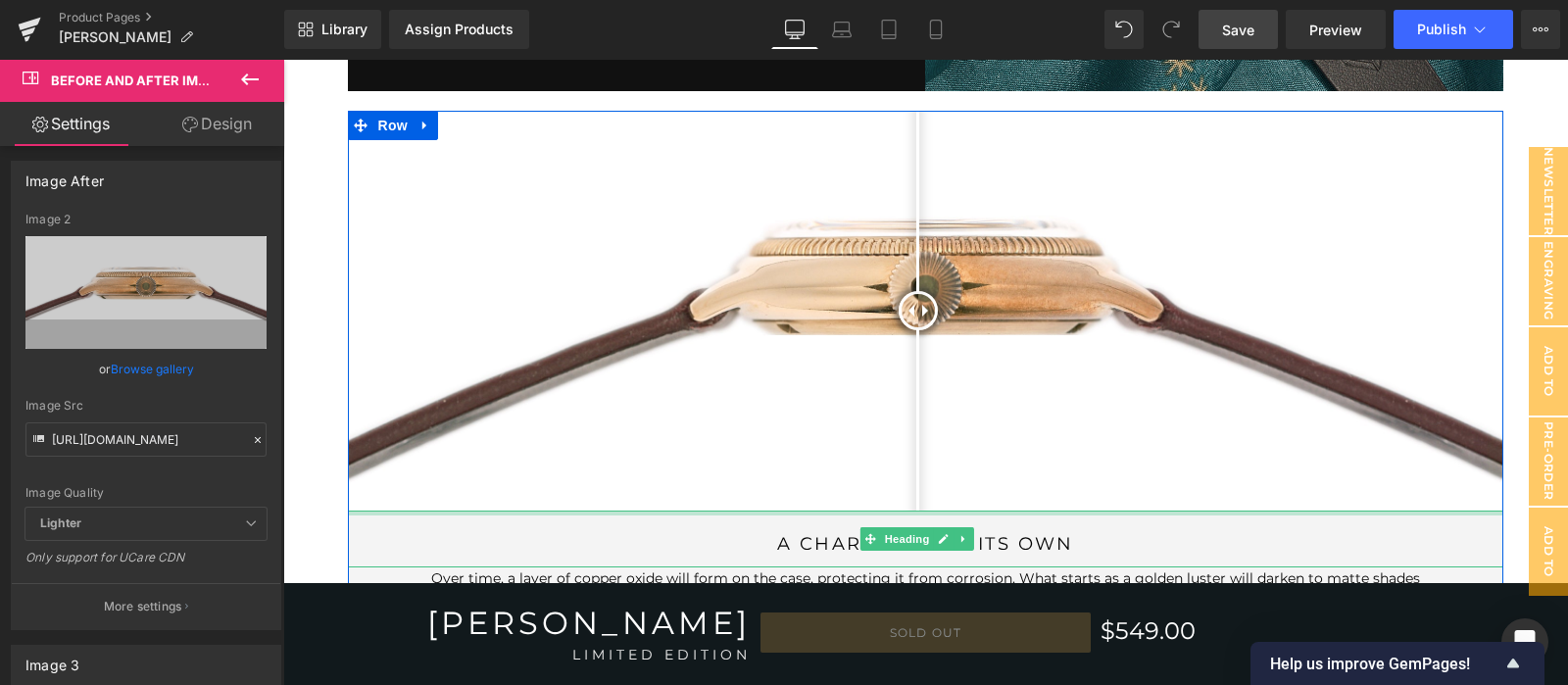
drag, startPoint x: 908, startPoint y: 296, endPoint x: 917, endPoint y: 494, distance: 198.2
click at [917, 494] on div "Before and After Images a character of its own Heading Over time, a layer of co…" at bounding box center [926, 438] width 1156 height 653
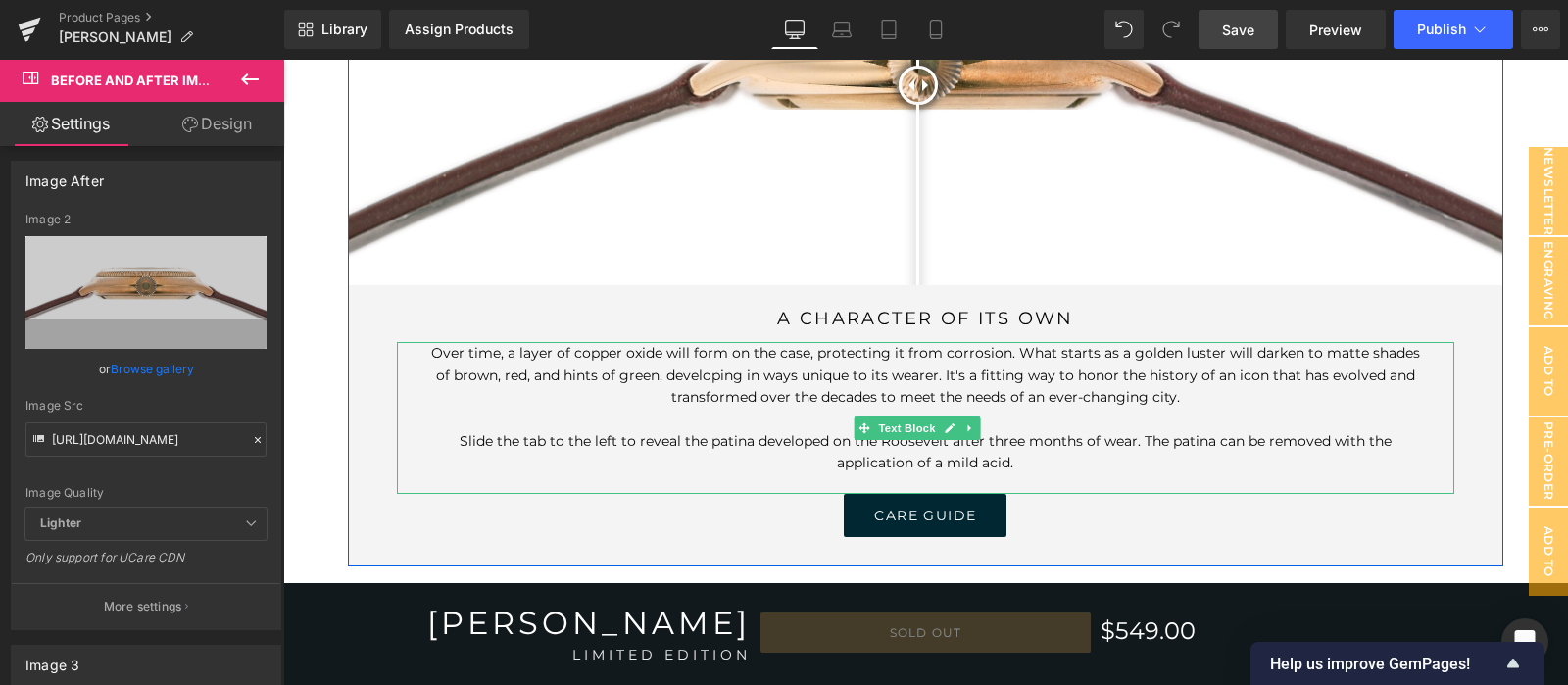
scroll to position [5717, 0]
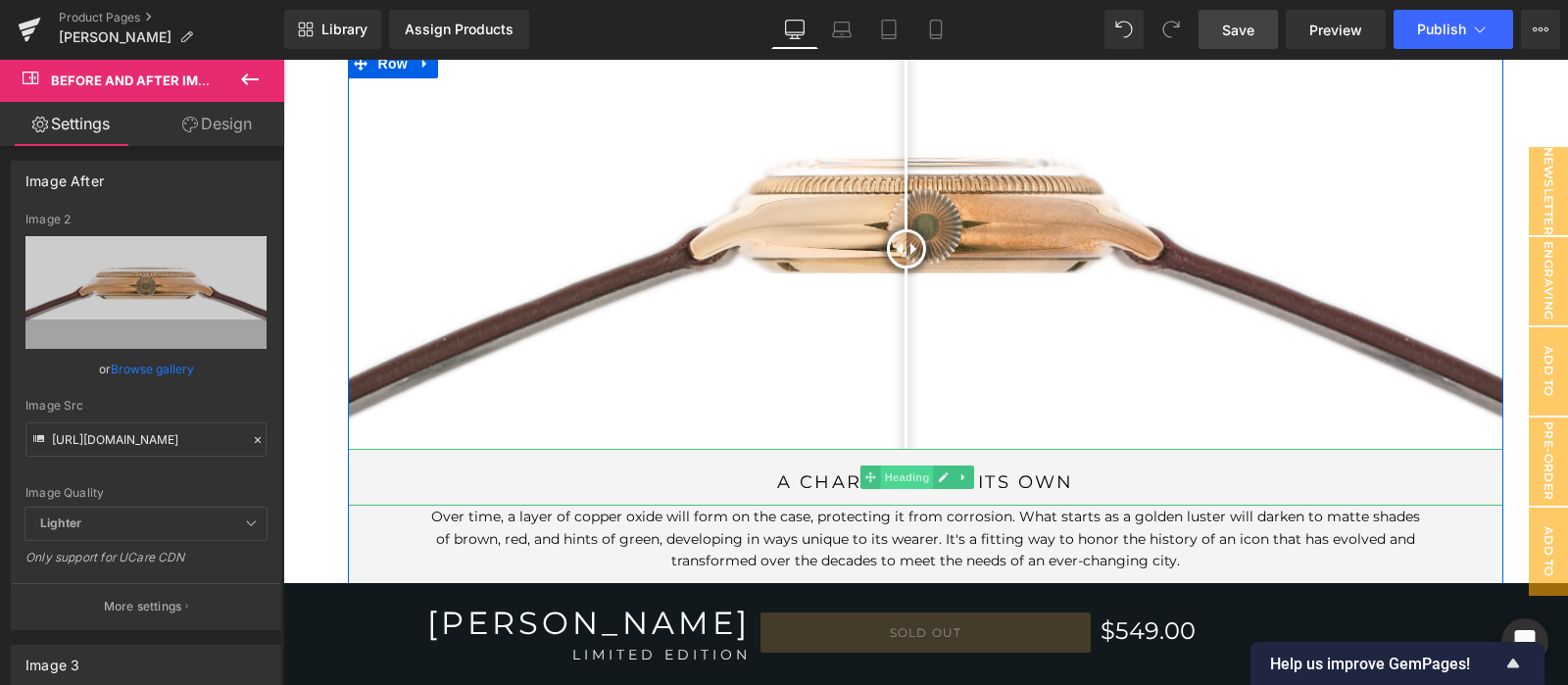
drag, startPoint x: 911, startPoint y: 244, endPoint x: 905, endPoint y: 462, distance: 218.1
click at [905, 462] on div "Before and After Images a character of its own Heading Over time, a layer of co…" at bounding box center [926, 375] width 1156 height 653
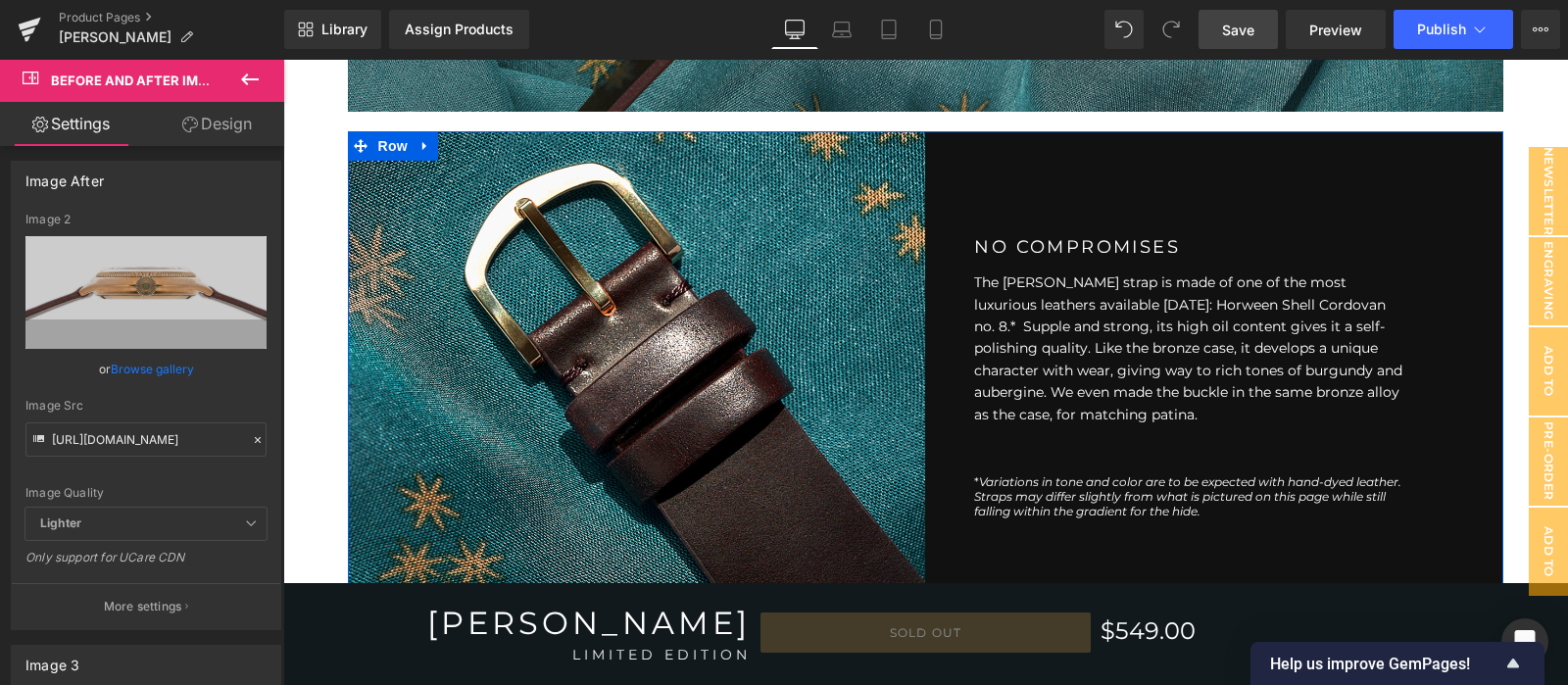
scroll to position [2879, 0]
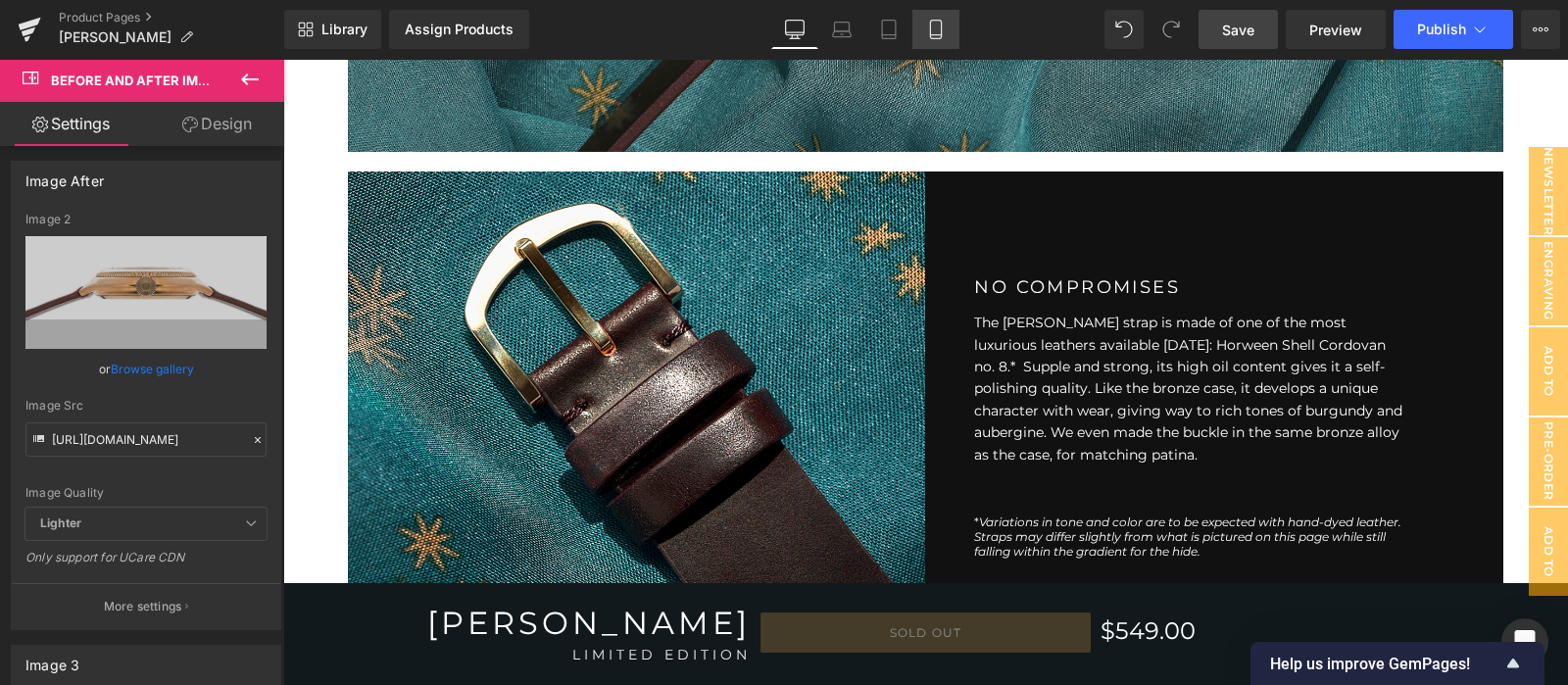
click at [946, 32] on link "Mobile" at bounding box center [935, 29] width 47 height 39
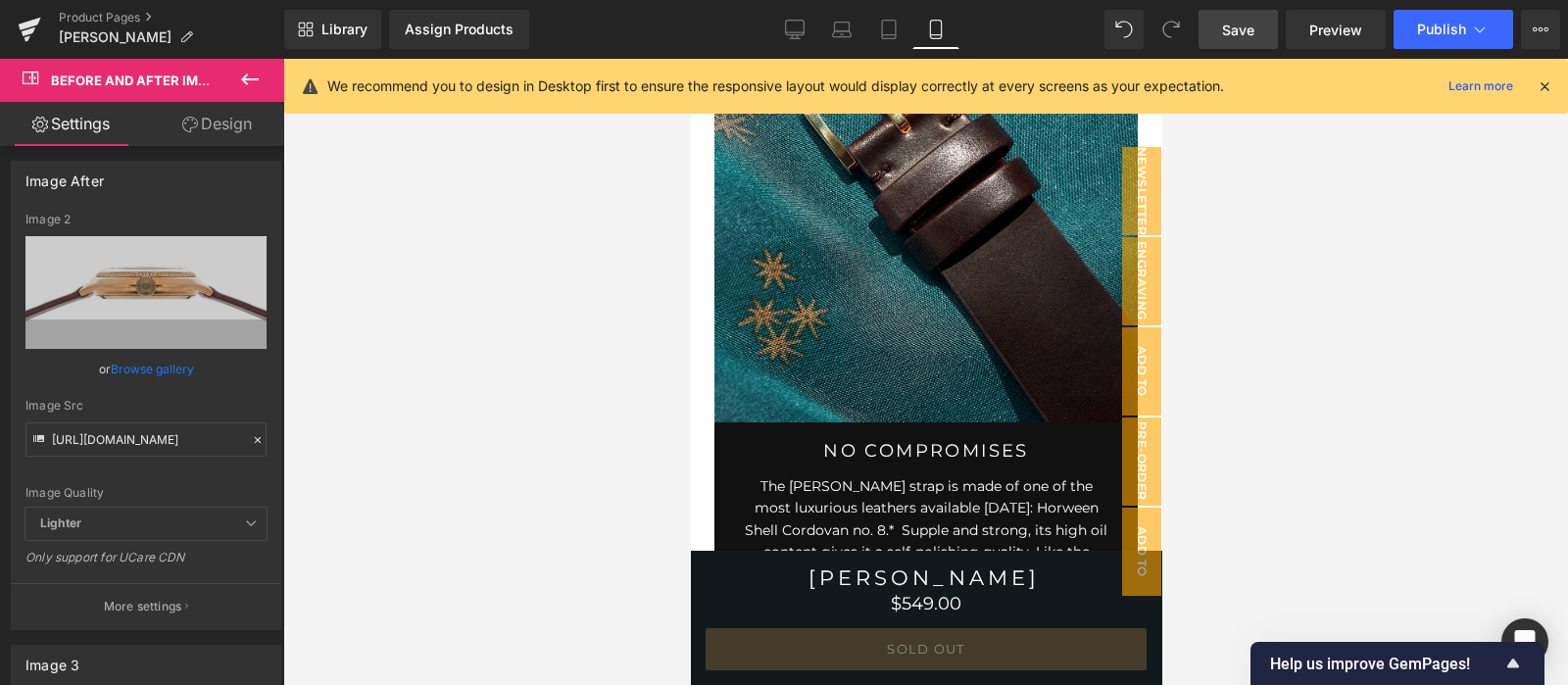
scroll to position [3792, 0]
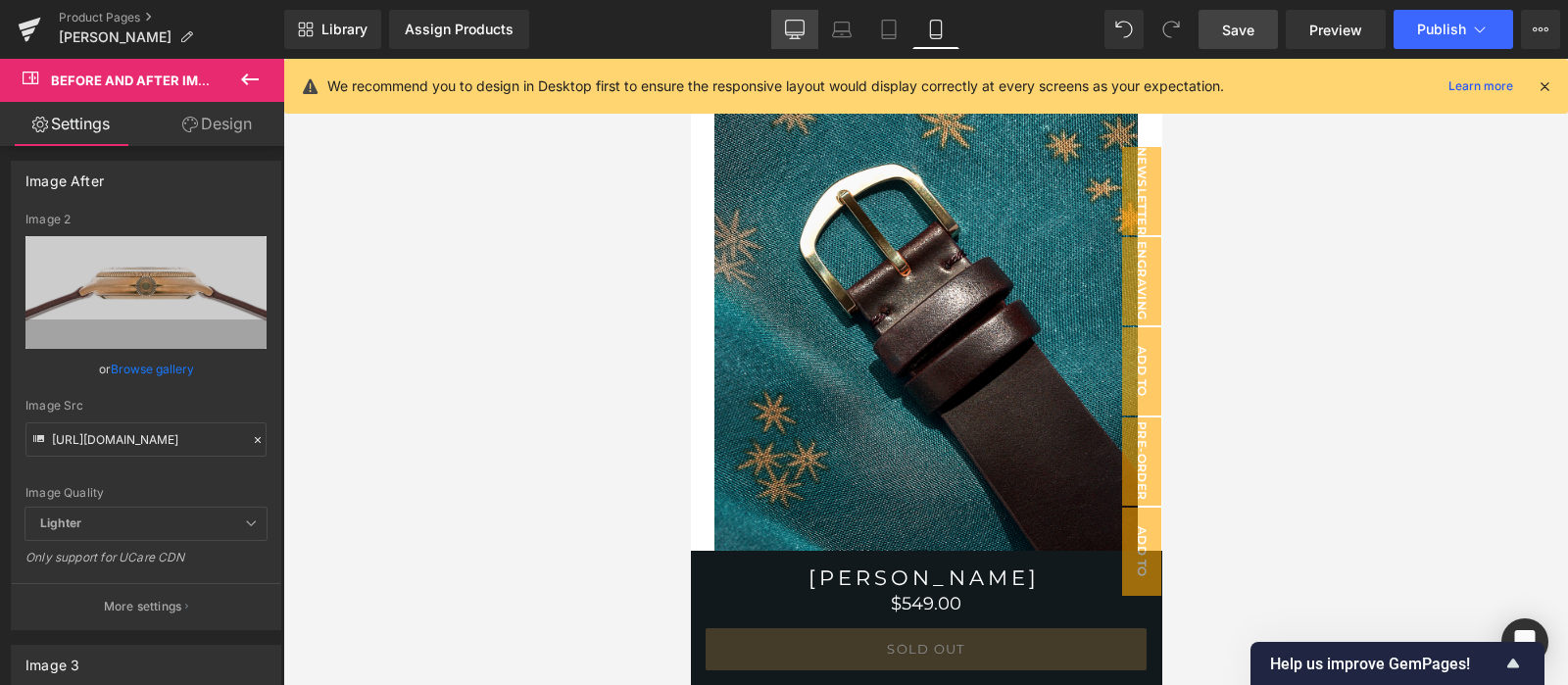
click at [799, 18] on link "Desktop" at bounding box center [794, 29] width 47 height 39
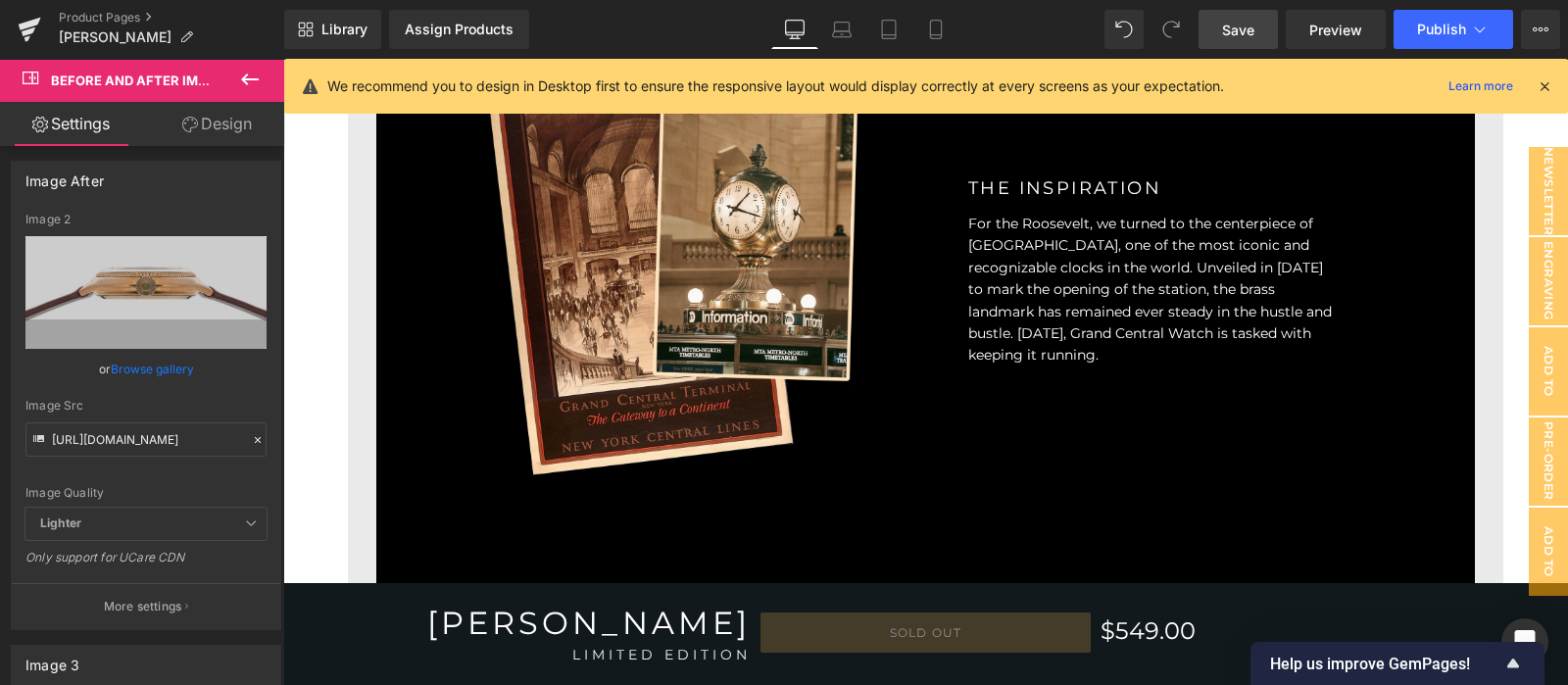
scroll to position [4581, 0]
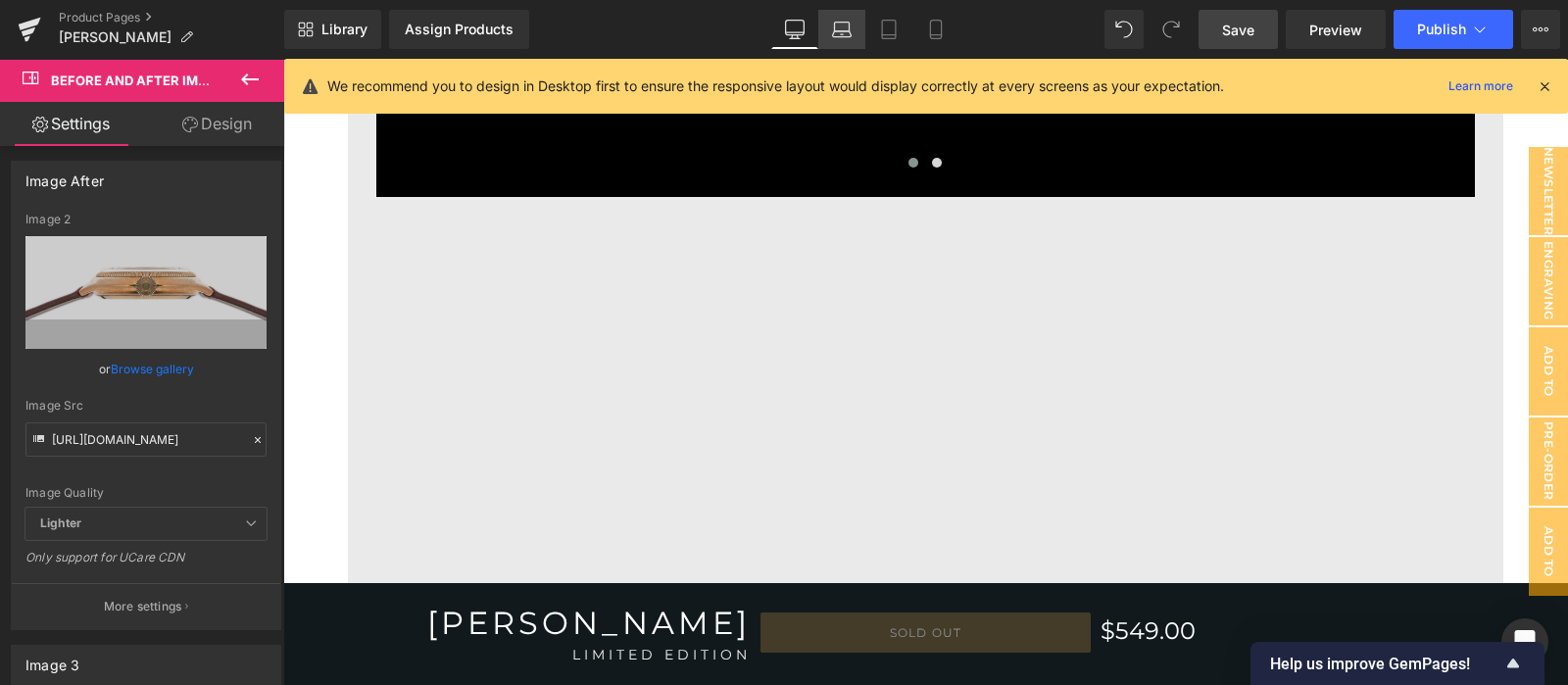
click at [851, 24] on icon at bounding box center [842, 30] width 20 height 20
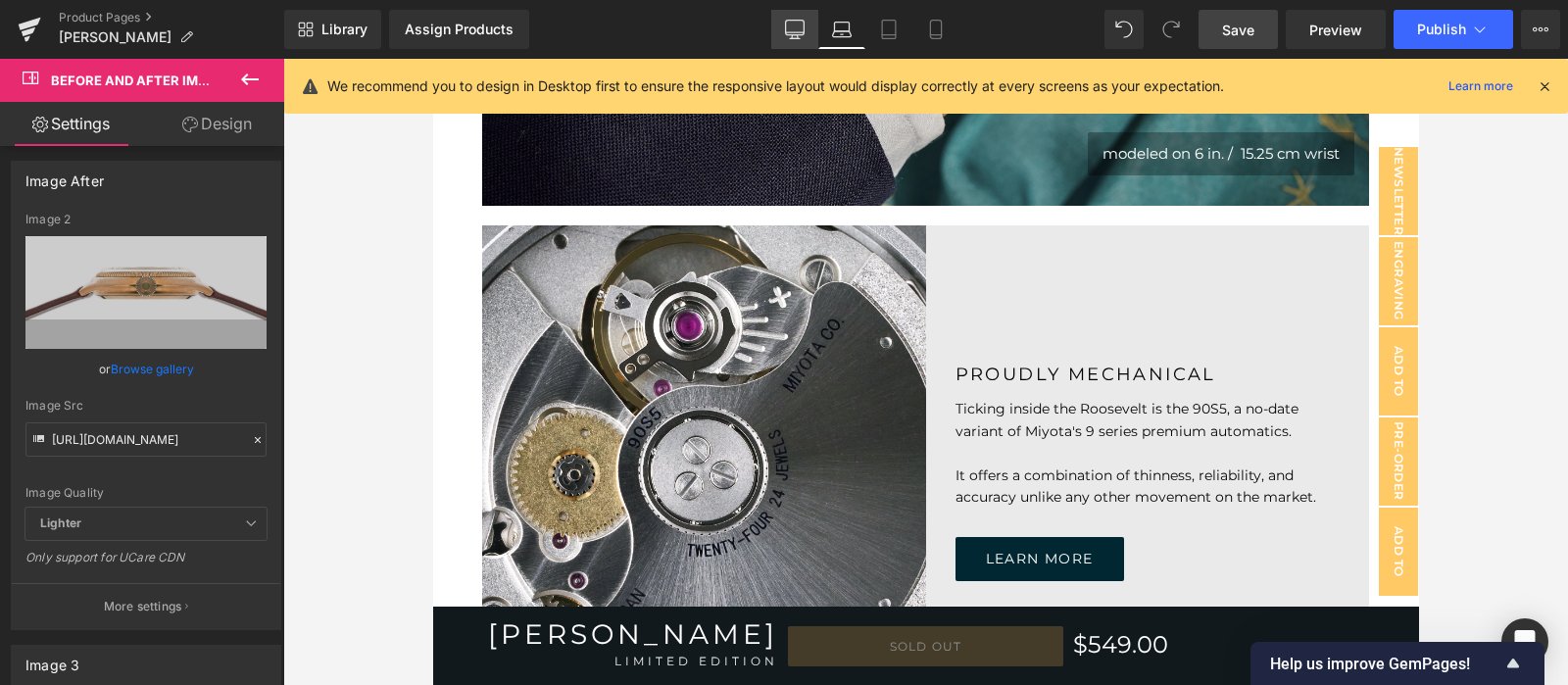
click at [804, 27] on icon at bounding box center [795, 30] width 20 height 20
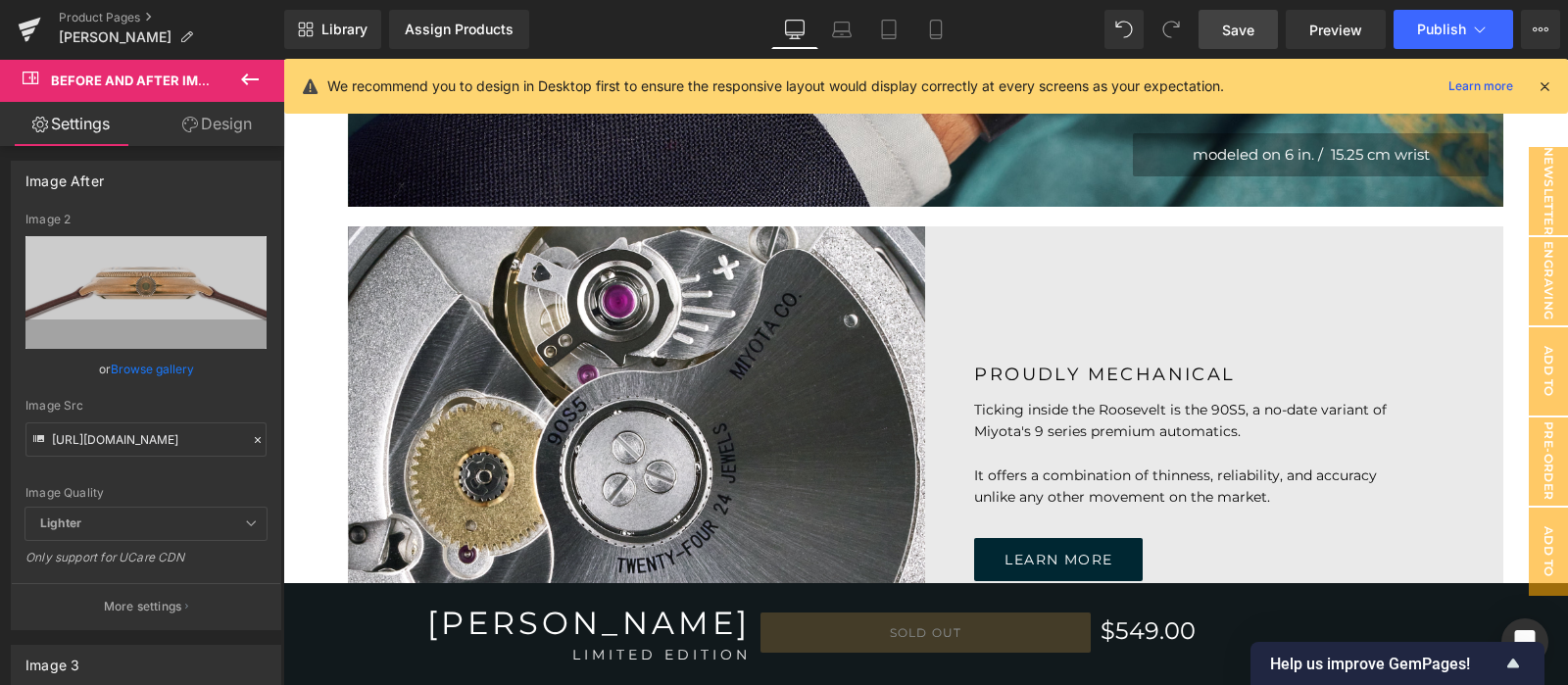
scroll to position [5174, 0]
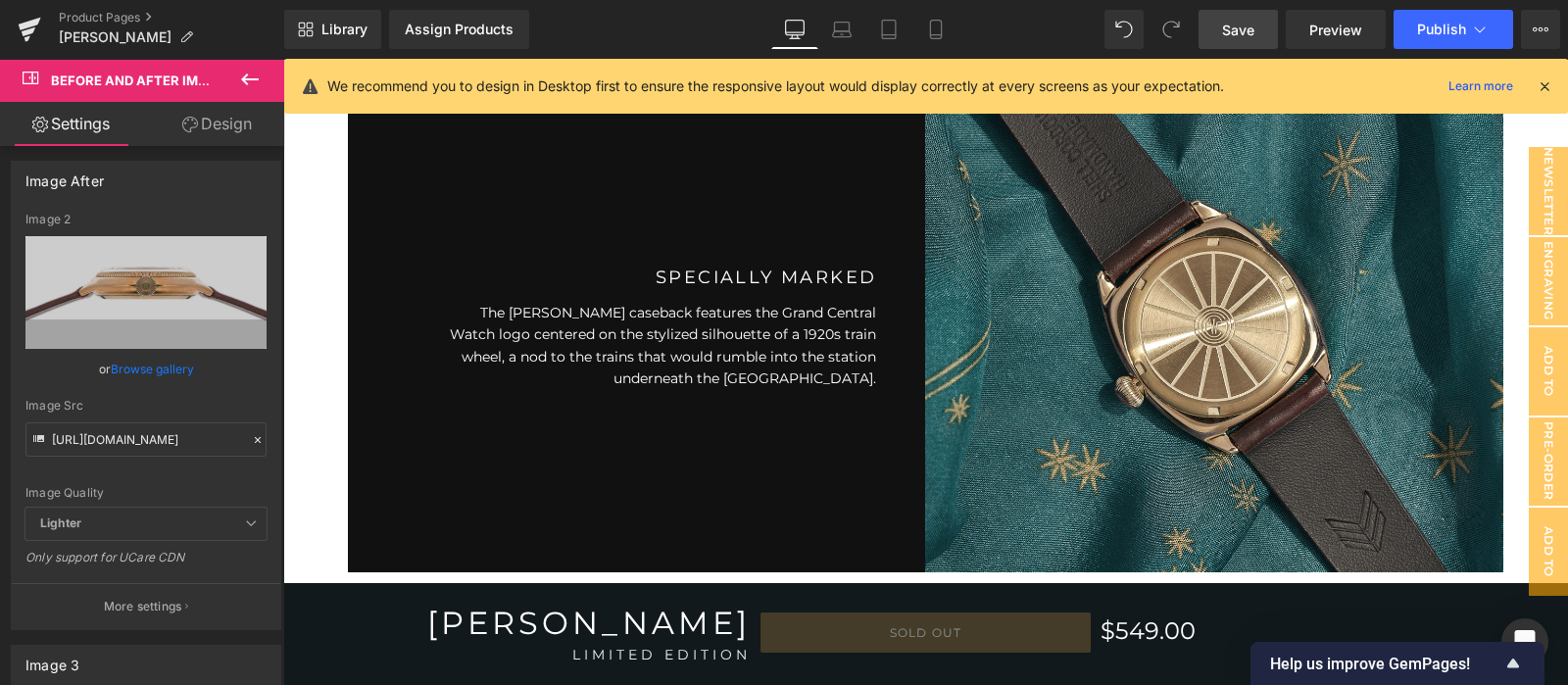
click at [1535, 85] on icon at bounding box center [1544, 86] width 18 height 18
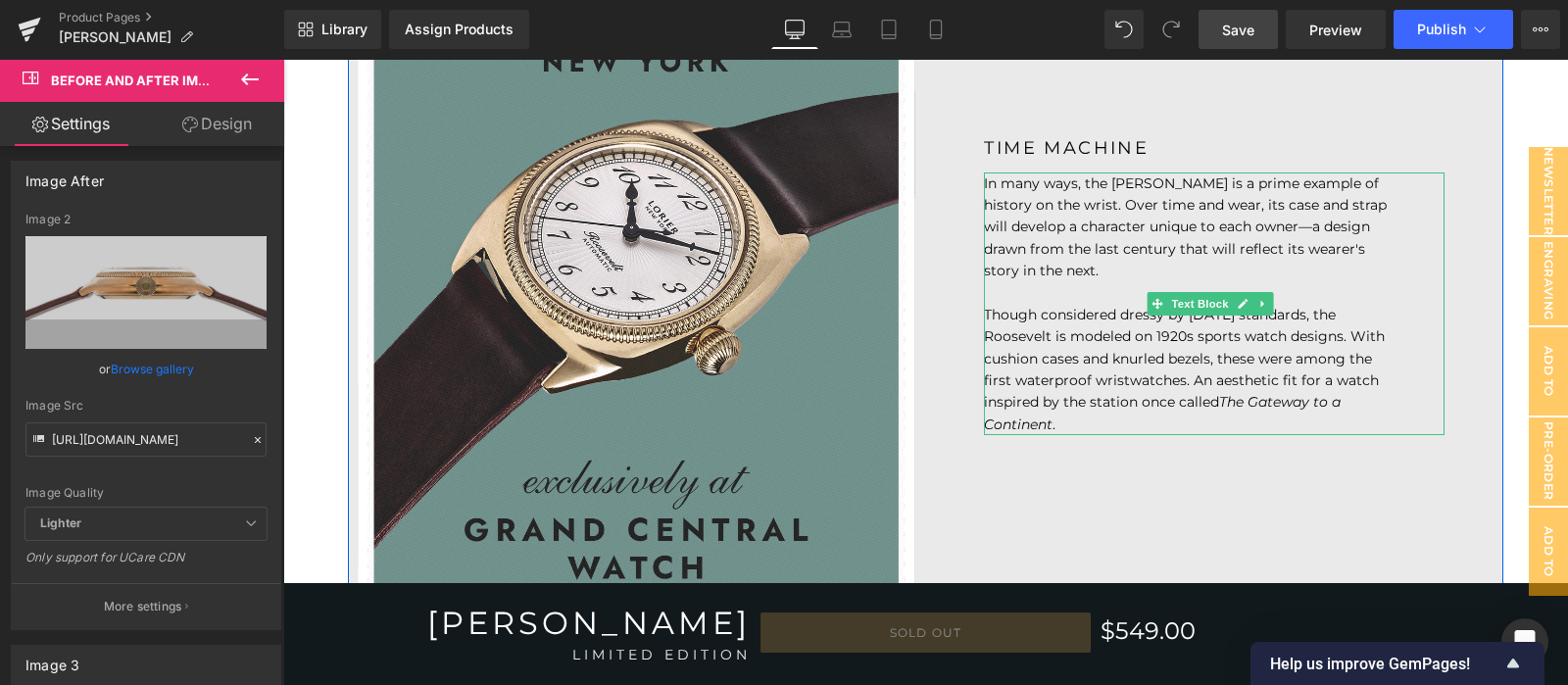
scroll to position [1306, 0]
